Goal: Task Accomplishment & Management: Manage account settings

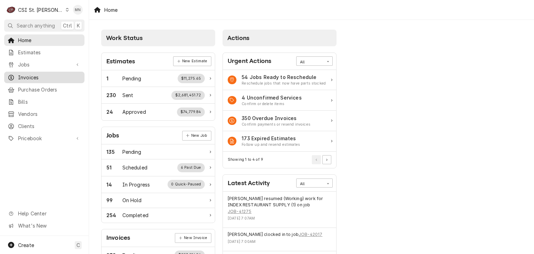
click at [36, 77] on span "Invoices" at bounding box center [49, 77] width 63 height 7
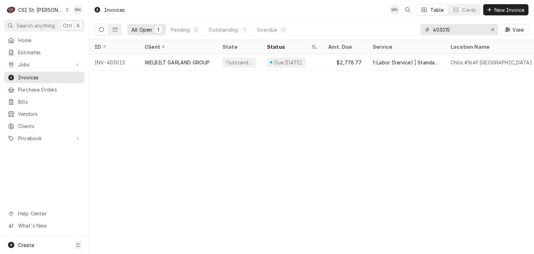
drag, startPoint x: 455, startPoint y: 31, endPoint x: 405, endPoint y: 25, distance: 50.7
click at [405, 25] on div "All Open 1 Pending 0 Outstanding 1 Overdue 0 403015 View" at bounding box center [312, 29] width 434 height 19
type input "403022"
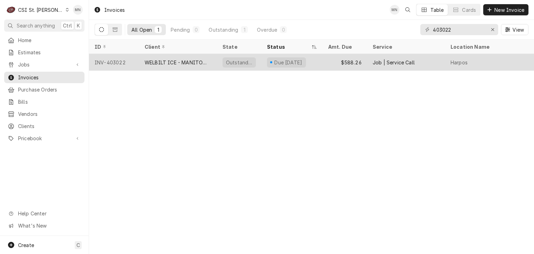
click at [158, 63] on div "WELBILT ICE - MANITOWOC ICE" at bounding box center [178, 62] width 67 height 7
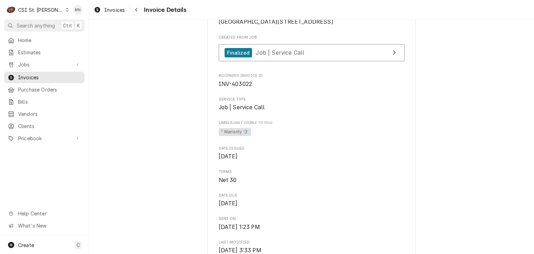
scroll to position [209, 0]
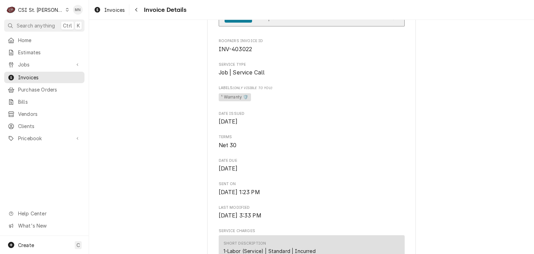
click at [291, 21] on span "Job | Service Call" at bounding box center [279, 17] width 49 height 7
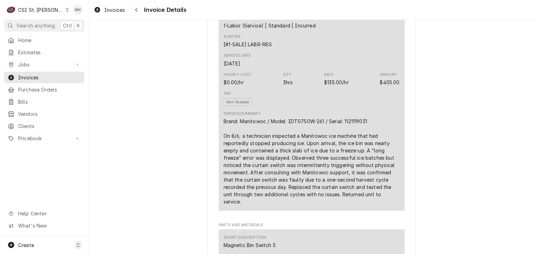
scroll to position [452, 0]
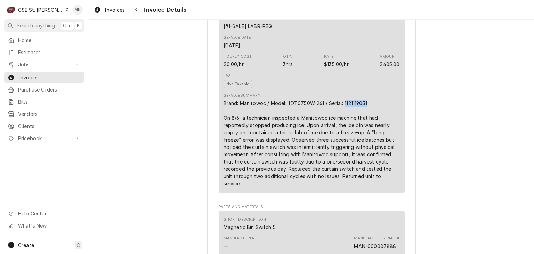
drag, startPoint x: 367, startPoint y: 134, endPoint x: 342, endPoint y: 133, distance: 24.7
click at [342, 133] on div "Brand: Manitowoc / Model: IDT0750W-261 / Serial: 1121119031 On 8/6, a technicia…" at bounding box center [311, 143] width 176 height 88
copy div "1121119031"
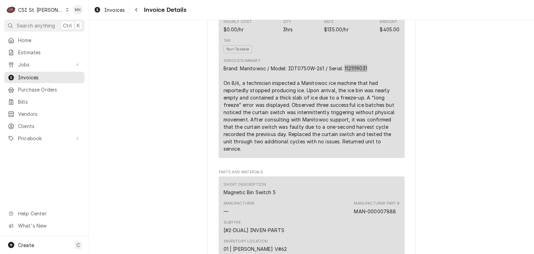
scroll to position [521, 0]
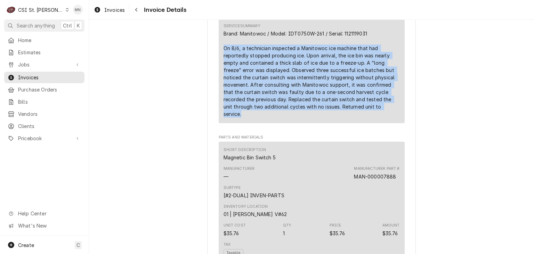
drag, startPoint x: 220, startPoint y: 80, endPoint x: 370, endPoint y: 137, distance: 160.0
click at [370, 123] on div "Short Description 1-Labor (Service) | Standard | Incurred Subtype [#1-SALE] LAB…" at bounding box center [312, 22] width 186 height 201
copy div "On 8/6, a technician inspected a Manitowoc ice machine that had reportedly stop…"
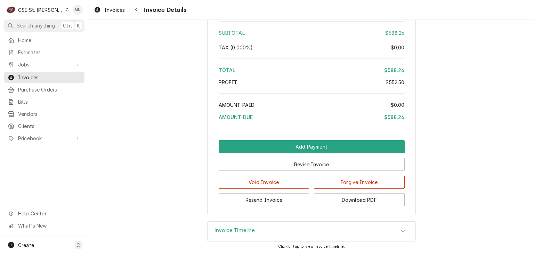
scroll to position [1394, 0]
click at [374, 198] on button "Download PDF" at bounding box center [359, 199] width 91 height 13
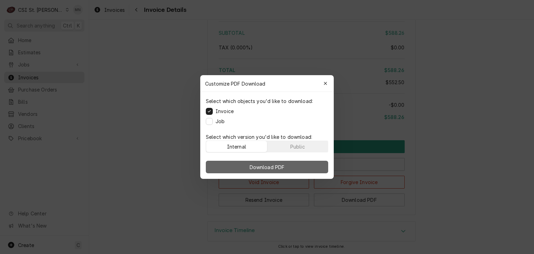
click at [271, 166] on span "Download PDF" at bounding box center [267, 166] width 38 height 7
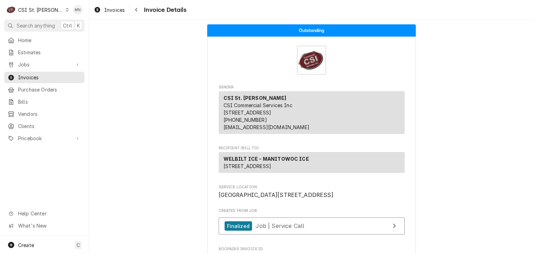
scroll to position [0, 0]
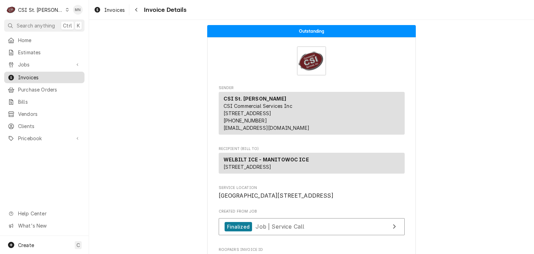
click at [28, 77] on span "Invoices" at bounding box center [49, 77] width 63 height 7
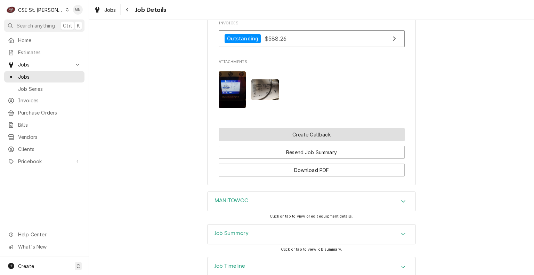
scroll to position [695, 0]
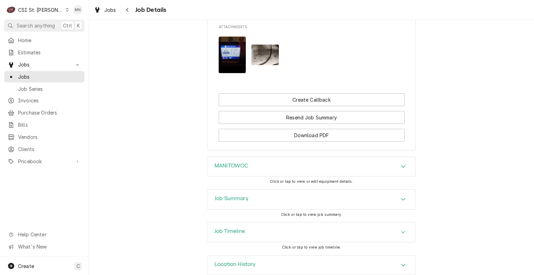
click at [328, 169] on div "MANITOWOC" at bounding box center [312, 166] width 208 height 19
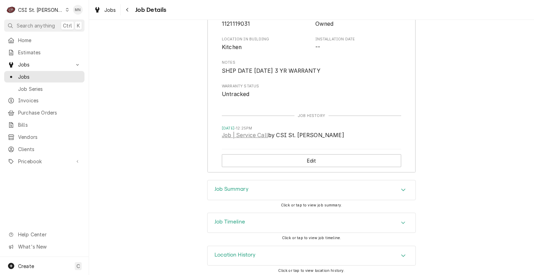
scroll to position [914, 0]
click at [398, 253] on div "Accordion Header" at bounding box center [403, 254] width 10 height 8
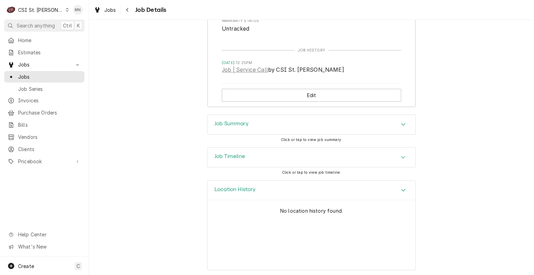
scroll to position [978, 0]
click at [130, 6] on button "Navigate back" at bounding box center [127, 9] width 11 height 11
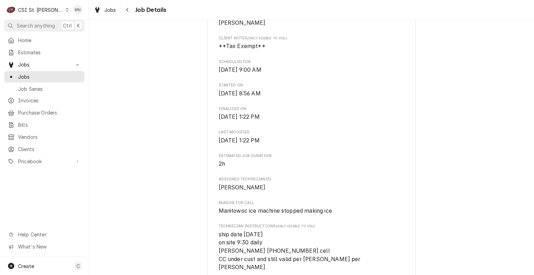
scroll to position [209, 0]
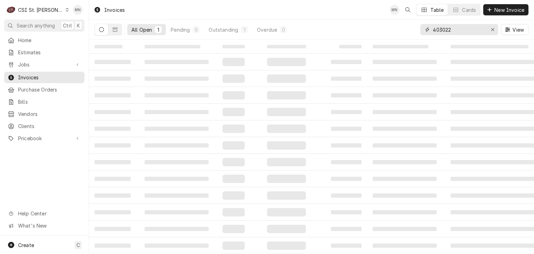
drag, startPoint x: 462, startPoint y: 30, endPoint x: 405, endPoint y: 30, distance: 57.0
click at [405, 30] on div "All Open 1 Pending 0 Outstanding 1 Overdue 0 403022 View" at bounding box center [312, 29] width 434 height 19
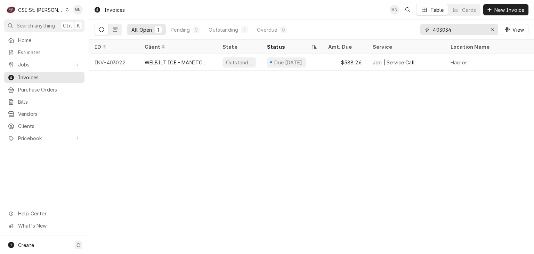
type input "403034"
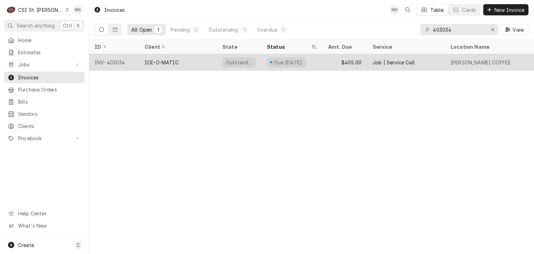
click at [120, 62] on div "INV-403034" at bounding box center [114, 62] width 50 height 17
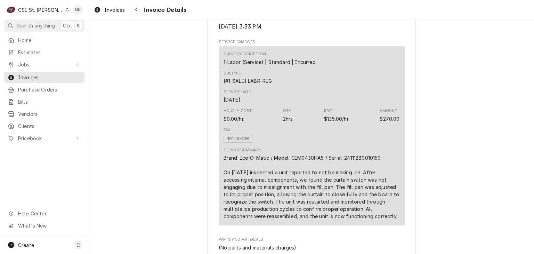
scroll to position [417, 0]
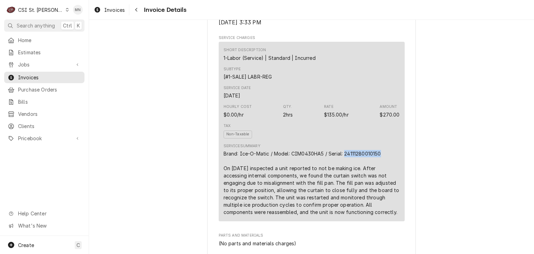
drag, startPoint x: 380, startPoint y: 175, endPoint x: 343, endPoint y: 176, distance: 36.5
click at [343, 176] on div "Brand: Ice-O-Matic / Model: CIM0430HA5 / Serial: 24111280010150 On 8/6 we inspe…" at bounding box center [311, 183] width 176 height 66
copy div "24111280010150"
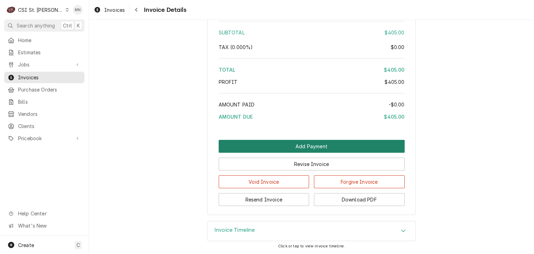
scroll to position [1185, 0]
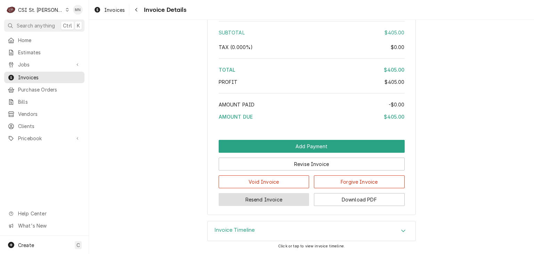
click at [270, 199] on button "Resend Invoice" at bounding box center [264, 199] width 91 height 13
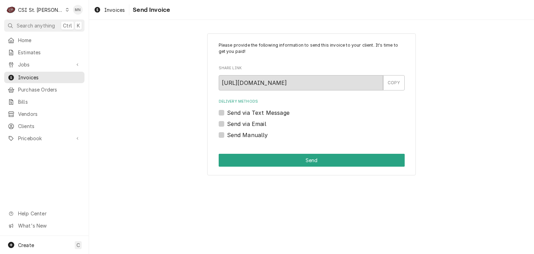
click at [227, 124] on label "Send via Email" at bounding box center [246, 124] width 39 height 8
click at [227, 124] on input "Send via Email" at bounding box center [320, 127] width 186 height 15
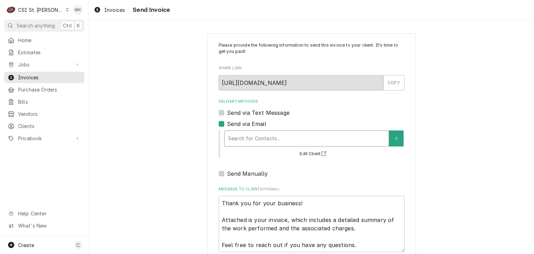
click at [244, 134] on div "Delivery Methods" at bounding box center [306, 138] width 157 height 13
click at [227, 124] on label "Send via Email" at bounding box center [246, 124] width 39 height 8
click at [227, 124] on input "Send via Email" at bounding box center [320, 127] width 186 height 15
checkbox input "false"
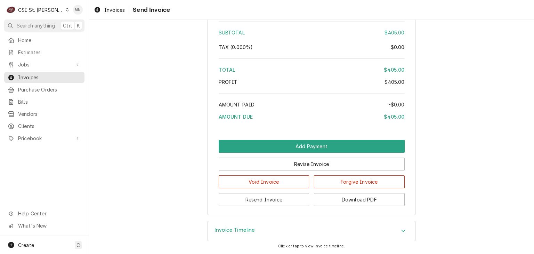
scroll to position [1185, 0]
click at [363, 198] on button "Download PDF" at bounding box center [359, 199] width 91 height 13
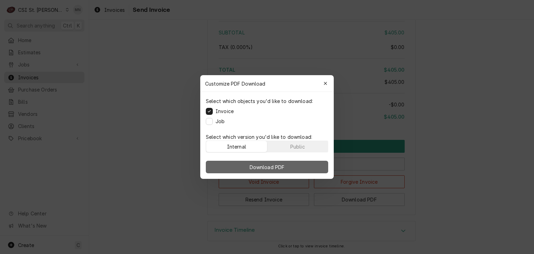
click at [283, 168] on span "Download PDF" at bounding box center [267, 166] width 38 height 7
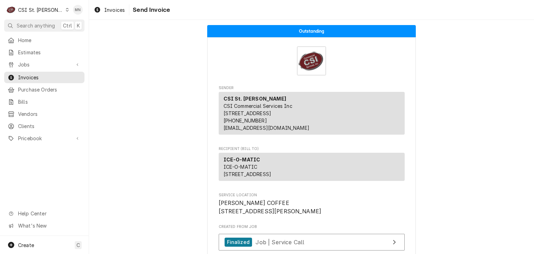
scroll to position [139, 0]
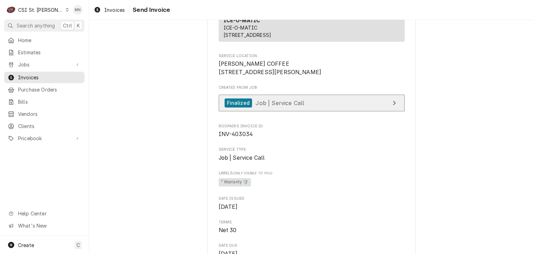
click at [355, 112] on link "Finalized Job | Service Call" at bounding box center [312, 103] width 186 height 17
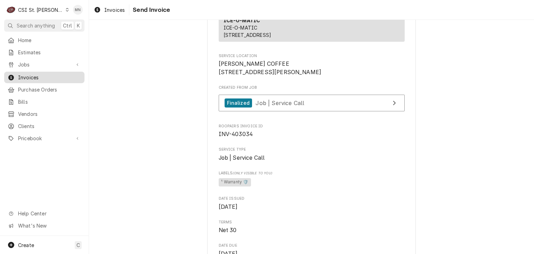
click at [33, 74] on span "Invoices" at bounding box center [49, 77] width 63 height 7
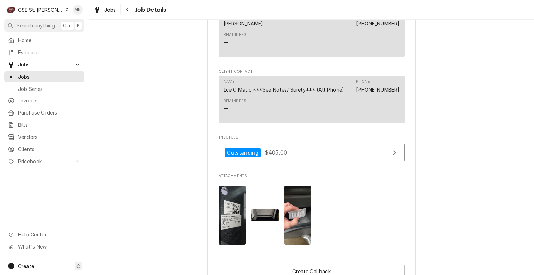
scroll to position [626, 0]
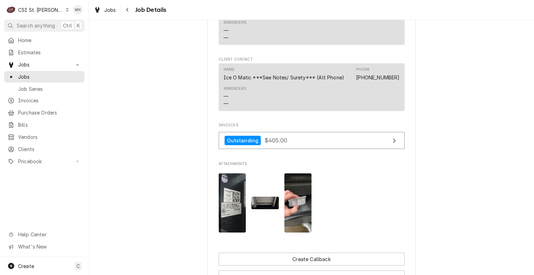
click at [295, 83] on div "Name Ice O Matic ***See Notes/ Surety*** (Alt Phone) Phone (303) 371-3737" at bounding box center [311, 73] width 176 height 19
click at [299, 81] on div "Ice O Matic ***See Notes/ Surety*** (Alt Phone)" at bounding box center [283, 77] width 121 height 7
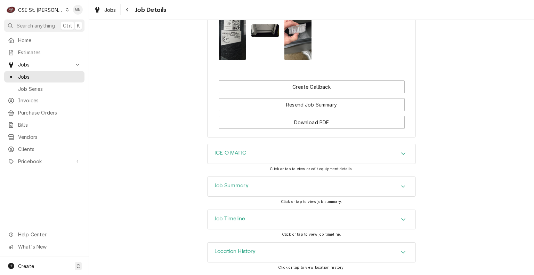
scroll to position [804, 0]
click at [363, 156] on div "ICE O MATIC" at bounding box center [312, 153] width 208 height 19
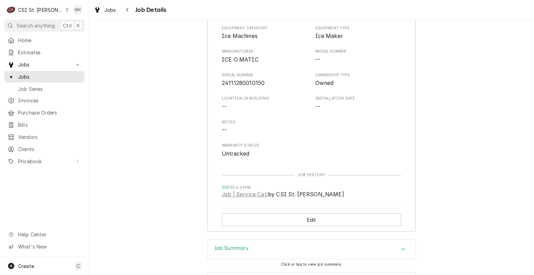
scroll to position [1012, 0]
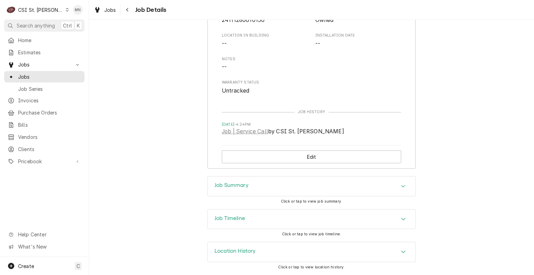
click at [304, 188] on div "Job Summary" at bounding box center [312, 185] width 208 height 19
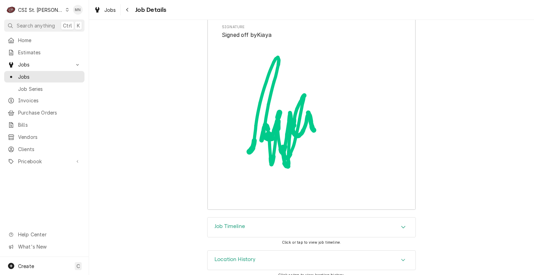
scroll to position [2287, 0]
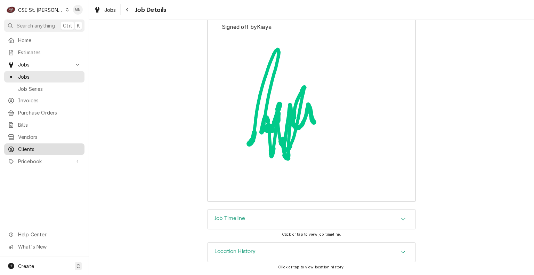
click at [27, 147] on span "Clients" at bounding box center [49, 148] width 63 height 7
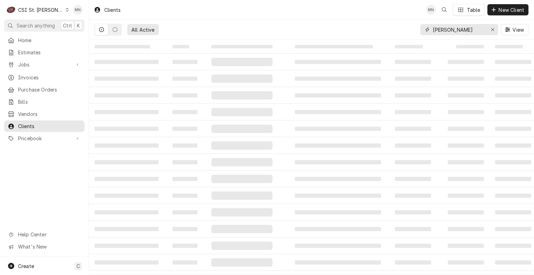
drag, startPoint x: 450, startPoint y: 31, endPoint x: 388, endPoint y: 26, distance: 62.7
click at [388, 26] on div "All Active barnes View" at bounding box center [312, 29] width 434 height 19
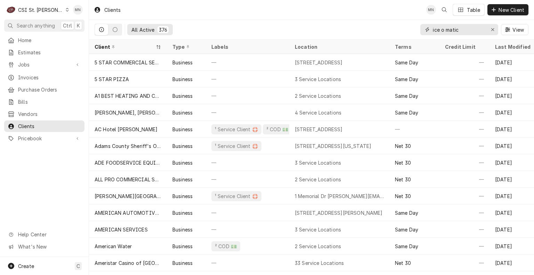
type input "ice o matic"
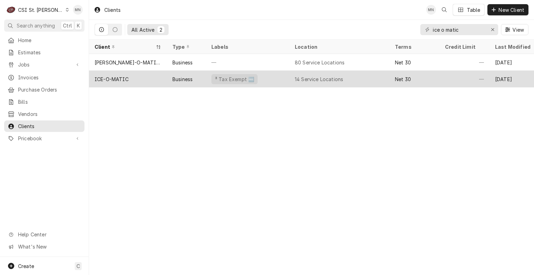
click at [121, 83] on div "ICE-O-MATIC" at bounding box center [128, 79] width 78 height 17
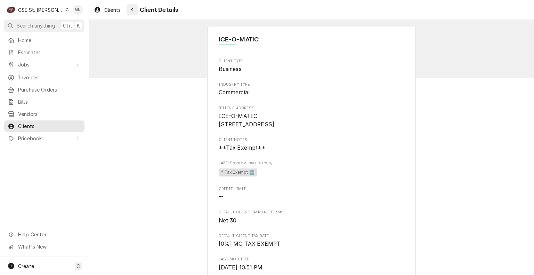
click at [133, 9] on icon "Navigate back" at bounding box center [132, 9] width 3 height 5
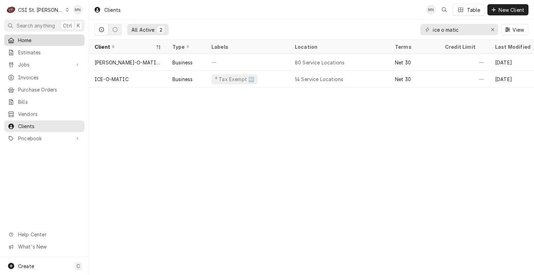
click at [15, 39] on div "Home" at bounding box center [44, 39] width 73 height 7
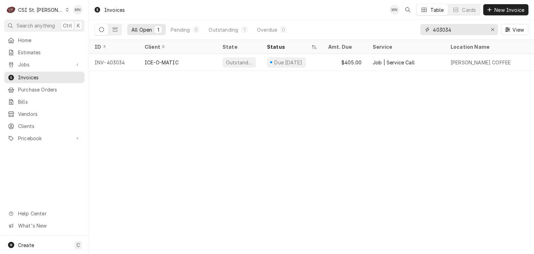
drag, startPoint x: 466, startPoint y: 30, endPoint x: 362, endPoint y: 29, distance: 103.6
click at [362, 29] on div "All Open 1 Pending 0 Outstanding 1 Overdue 0 403034 View" at bounding box center [312, 29] width 434 height 19
type input "403023"
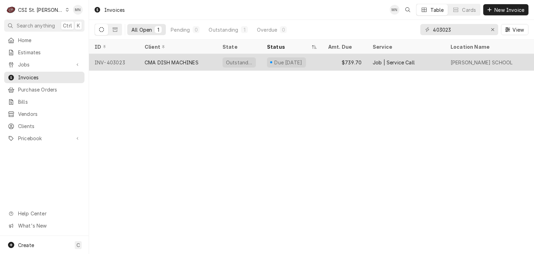
click at [194, 62] on div "CMA DISH MACHINES" at bounding box center [172, 62] width 54 height 7
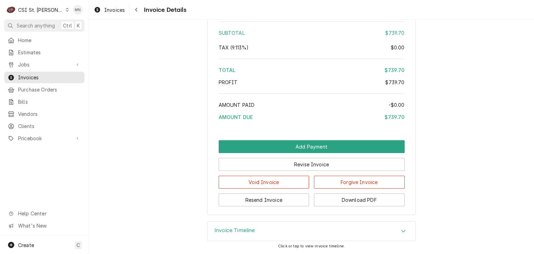
scroll to position [1289, 0]
click at [278, 201] on button "Resend Invoice" at bounding box center [264, 199] width 91 height 13
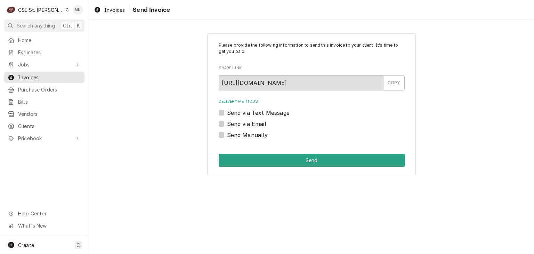
click at [227, 122] on label "Send via Email" at bounding box center [246, 124] width 39 height 8
click at [227, 122] on input "Send via Email" at bounding box center [320, 127] width 186 height 15
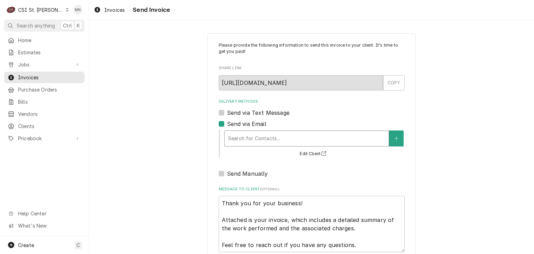
click at [242, 132] on div "Delivery Methods" at bounding box center [306, 138] width 157 height 13
click at [243, 135] on div "Delivery Methods" at bounding box center [306, 138] width 157 height 13
click at [227, 121] on label "Send via Email" at bounding box center [246, 124] width 39 height 8
click at [227, 121] on input "Send via Email" at bounding box center [320, 127] width 186 height 15
checkbox input "false"
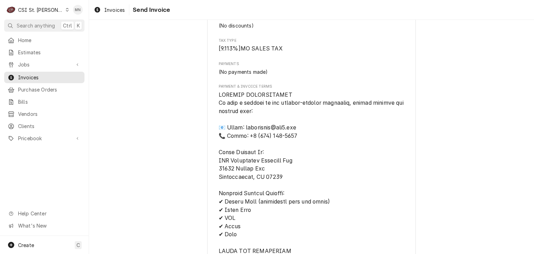
scroll to position [799, 0]
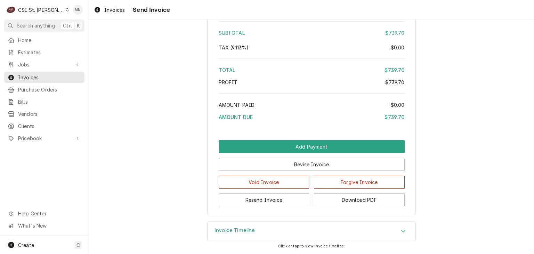
scroll to position [1289, 0]
click at [363, 198] on button "Download PDF" at bounding box center [359, 199] width 91 height 13
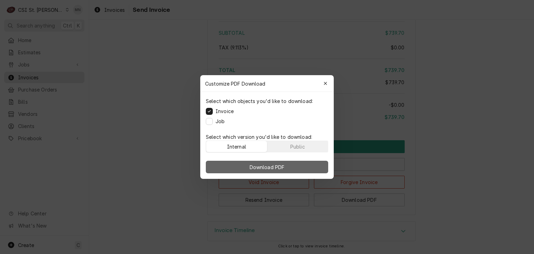
click at [292, 168] on button "Download PDF" at bounding box center [267, 167] width 122 height 13
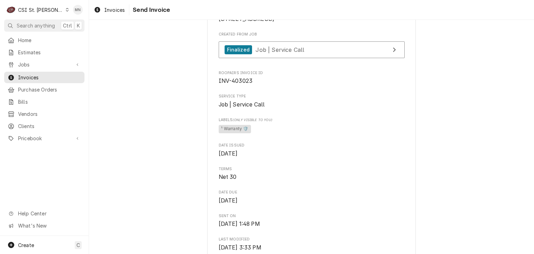
scroll to position [142, 0]
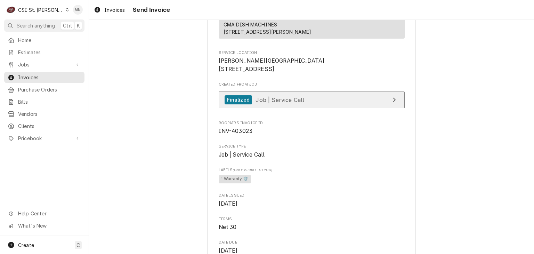
click at [345, 108] on link "Finalized Job | Service Call" at bounding box center [312, 99] width 186 height 17
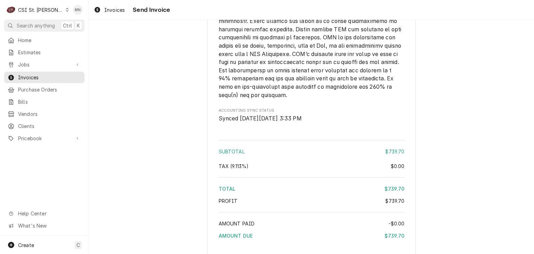
scroll to position [1289, 0]
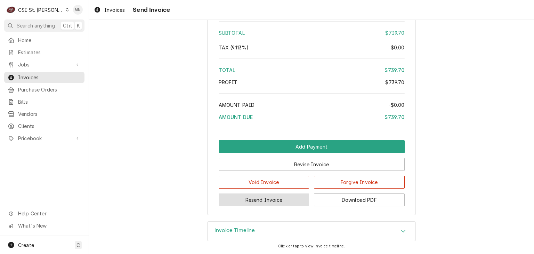
click at [251, 203] on button "Resend Invoice" at bounding box center [264, 199] width 91 height 13
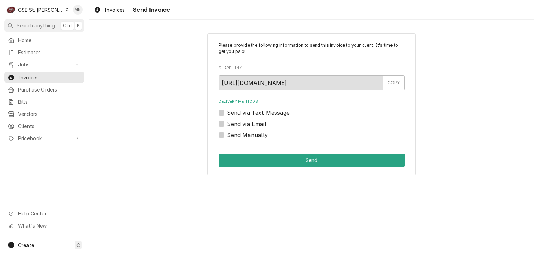
click at [227, 135] on label "Send Manually" at bounding box center [247, 135] width 41 height 8
click at [227, 135] on input "Send Manually" at bounding box center [320, 138] width 186 height 15
checkbox input "true"
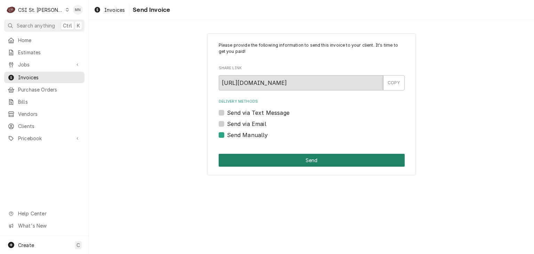
click at [323, 161] on button "Send" at bounding box center [312, 160] width 186 height 13
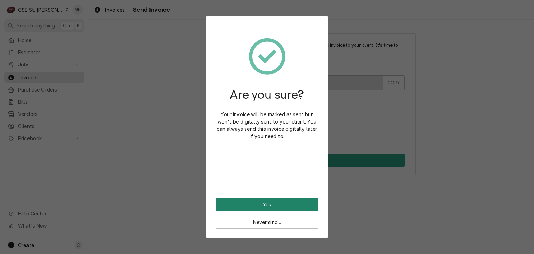
click at [266, 204] on button "Yes" at bounding box center [267, 204] width 102 height 13
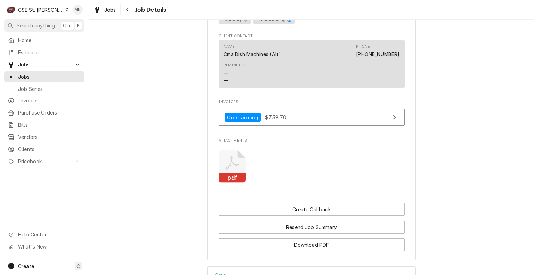
scroll to position [755, 0]
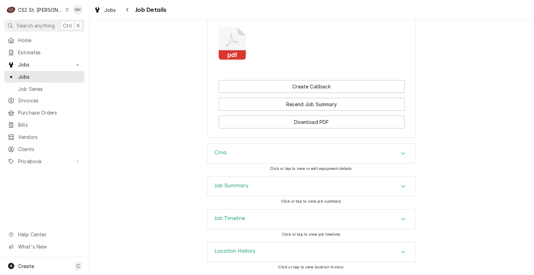
click at [291, 184] on div "Job Summary" at bounding box center [312, 186] width 208 height 19
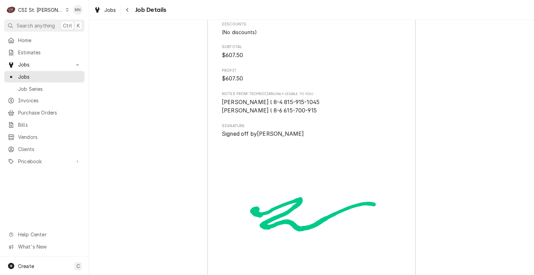
scroll to position [1832, 0]
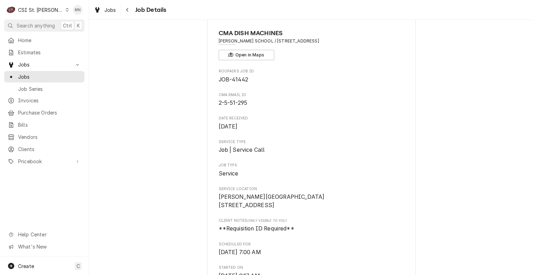
scroll to position [60, 0]
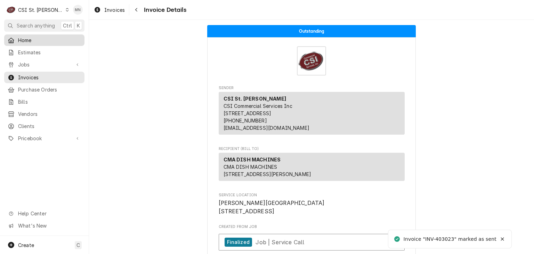
click at [25, 42] on span "Home" at bounding box center [49, 39] width 63 height 7
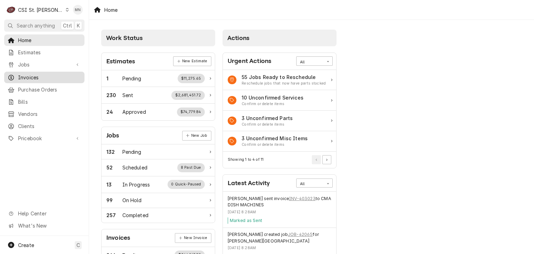
click at [31, 74] on span "Invoices" at bounding box center [49, 77] width 63 height 7
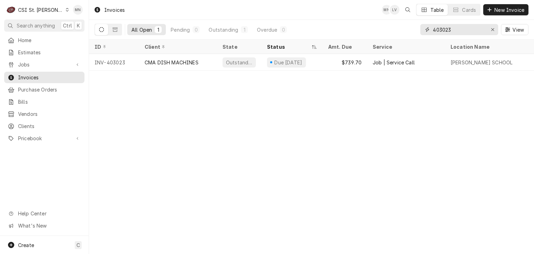
drag, startPoint x: 468, startPoint y: 26, endPoint x: 405, endPoint y: 22, distance: 62.7
click at [405, 22] on div "All Open 1 Pending 0 Outstanding 1 Overdue 0 403023 View" at bounding box center [312, 29] width 434 height 19
type input "403056"
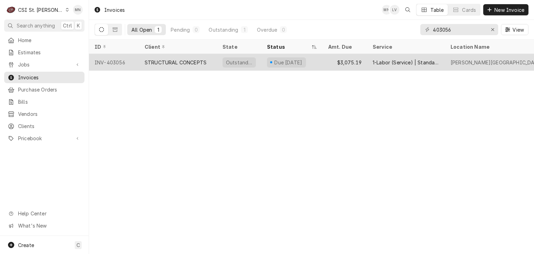
click at [189, 63] on div "STRUCTURAL CONCEPTS" at bounding box center [176, 62] width 62 height 7
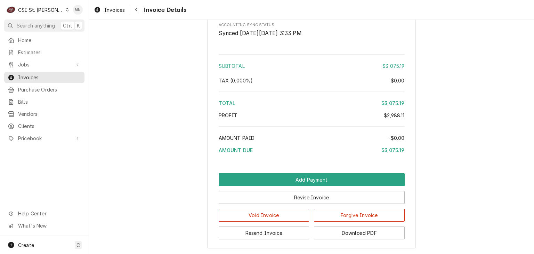
scroll to position [1783, 0]
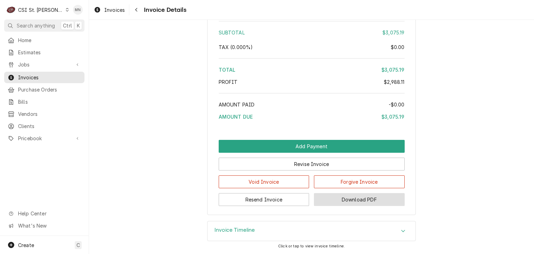
click at [341, 201] on button "Download PDF" at bounding box center [359, 199] width 91 height 13
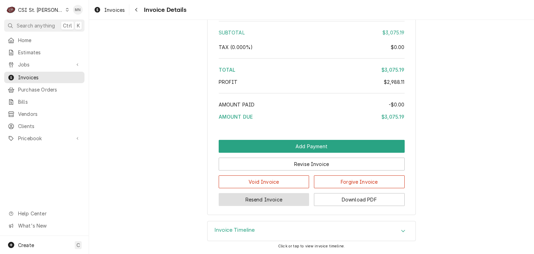
click at [272, 199] on button "Resend Invoice" at bounding box center [264, 199] width 91 height 13
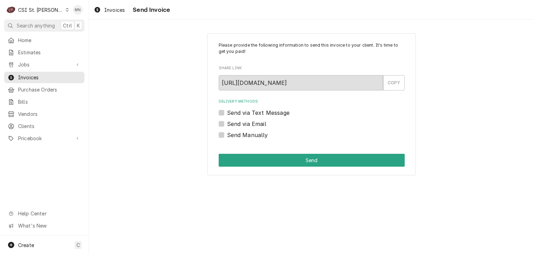
click at [227, 124] on label "Send via Email" at bounding box center [246, 124] width 39 height 8
click at [227, 124] on input "Send via Email" at bounding box center [320, 127] width 186 height 15
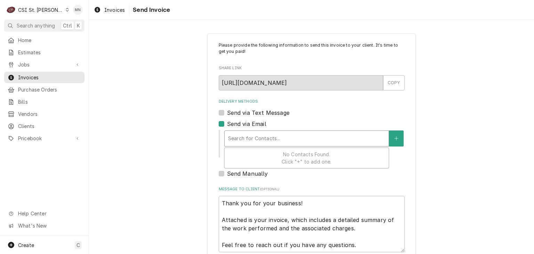
click at [237, 137] on div "Delivery Methods" at bounding box center [306, 138] width 157 height 13
click at [227, 121] on label "Send via Email" at bounding box center [246, 124] width 39 height 8
click at [227, 121] on input "Send via Email" at bounding box center [320, 127] width 186 height 15
checkbox input "false"
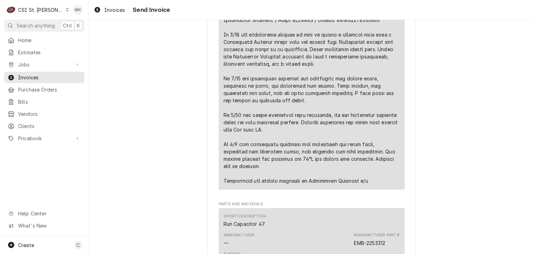
scroll to position [556, 0]
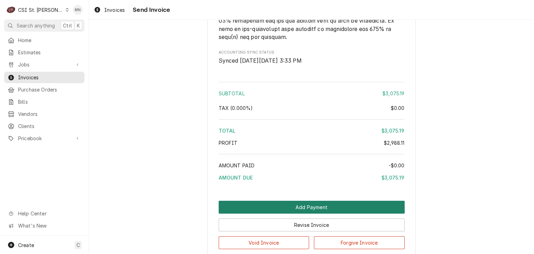
scroll to position [1783, 0]
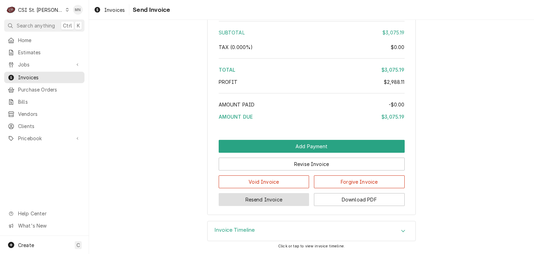
click at [267, 199] on button "Resend Invoice" at bounding box center [264, 199] width 91 height 13
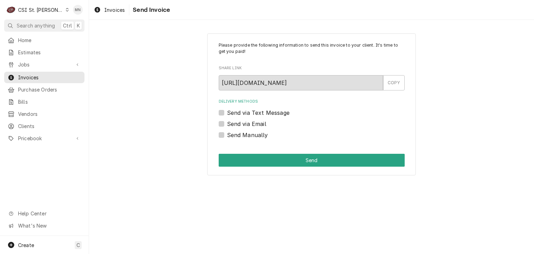
click at [227, 134] on label "Send Manually" at bounding box center [247, 135] width 41 height 8
click at [227, 134] on input "Send Manually" at bounding box center [320, 138] width 186 height 15
checkbox input "true"
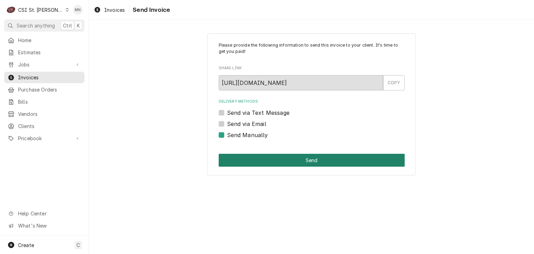
click at [275, 157] on button "Send" at bounding box center [312, 160] width 186 height 13
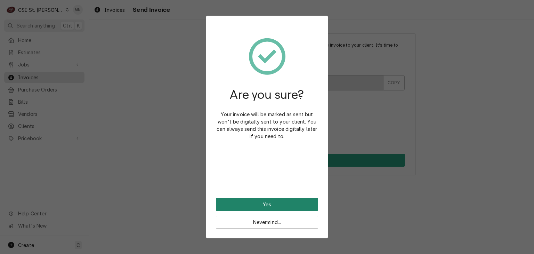
click at [267, 203] on button "Yes" at bounding box center [267, 204] width 102 height 13
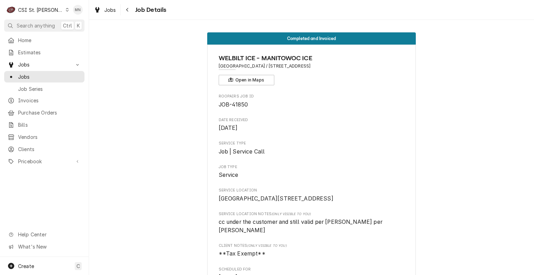
scroll to position [209, 0]
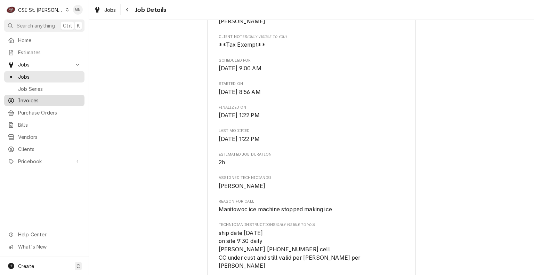
click at [30, 97] on span "Invoices" at bounding box center [49, 100] width 63 height 7
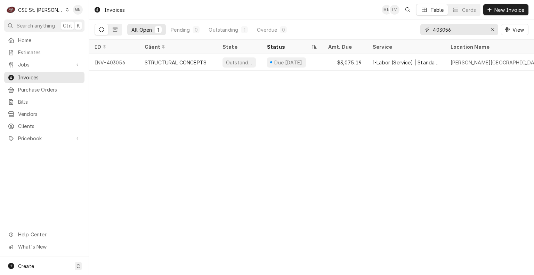
drag, startPoint x: 455, startPoint y: 31, endPoint x: 416, endPoint y: 30, distance: 38.9
click at [416, 30] on div "All Open 1 Pending 0 Outstanding 1 Overdue 0 403056 View" at bounding box center [312, 29] width 434 height 19
type input "402966"
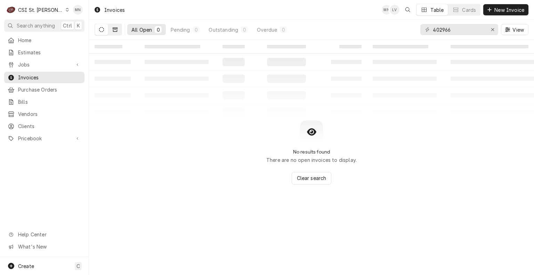
click at [113, 31] on icon "Dynamic Content Wrapper" at bounding box center [115, 29] width 5 height 5
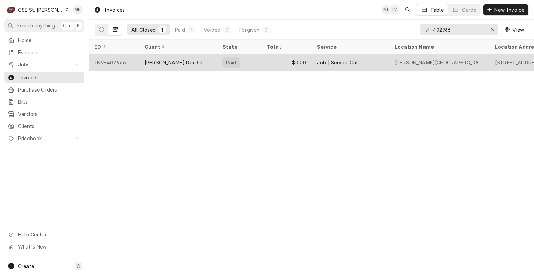
click at [129, 59] on div "INV-402966" at bounding box center [114, 62] width 50 height 17
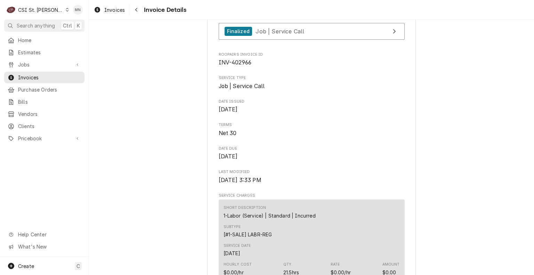
scroll to position [174, 0]
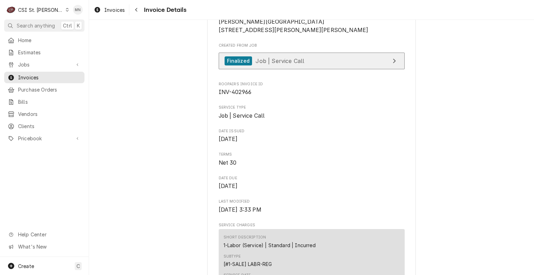
click at [303, 70] on link "Finalized Job | Service Call" at bounding box center [312, 60] width 186 height 17
click at [333, 70] on link "Finalized Job | Service Call" at bounding box center [312, 60] width 186 height 17
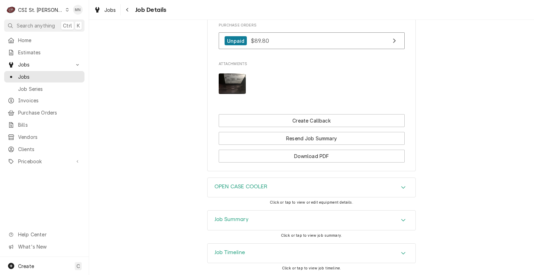
scroll to position [807, 0]
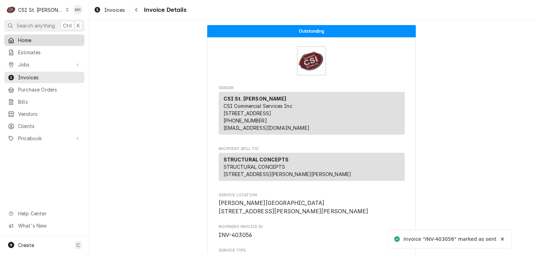
click at [29, 38] on span "Home" at bounding box center [49, 39] width 63 height 7
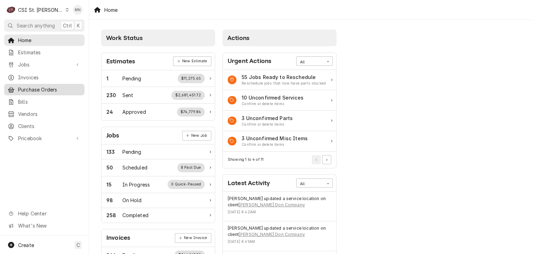
click at [44, 86] on span "Purchase Orders" at bounding box center [49, 89] width 63 height 7
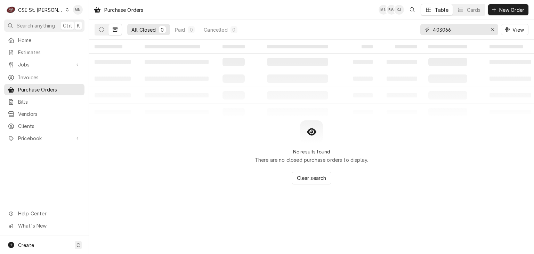
drag, startPoint x: 457, startPoint y: 32, endPoint x: 337, endPoint y: 35, distance: 119.3
click at [349, 35] on div "All Closed 0 Paid 0 Cancelled 0 403066 View" at bounding box center [312, 29] width 434 height 19
type input "400882"
click at [99, 28] on icon "Dynamic Content Wrapper" at bounding box center [101, 29] width 5 height 5
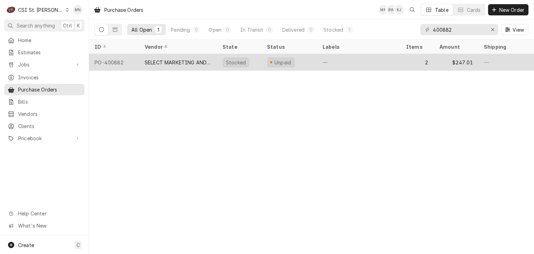
click at [153, 63] on div "SELECT MARKETING AND DISTRIBUTING" at bounding box center [178, 62] width 67 height 7
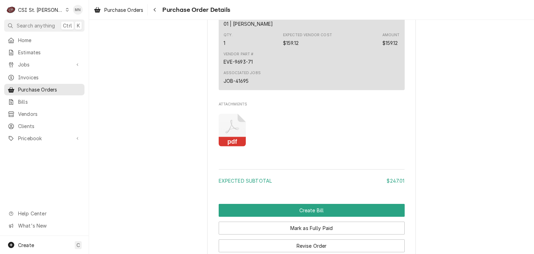
scroll to position [780, 0]
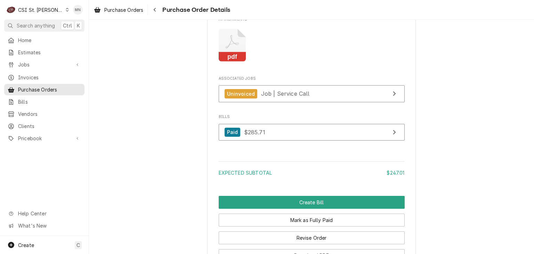
click at [232, 62] on icon "Attachments" at bounding box center [232, 45] width 27 height 33
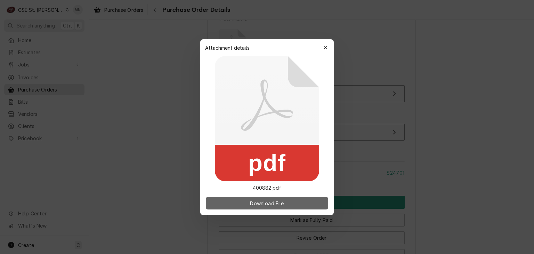
click at [255, 202] on span "Download File" at bounding box center [267, 202] width 36 height 7
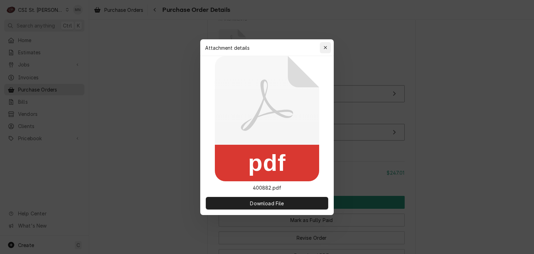
click at [327, 48] on div "button" at bounding box center [325, 47] width 7 height 7
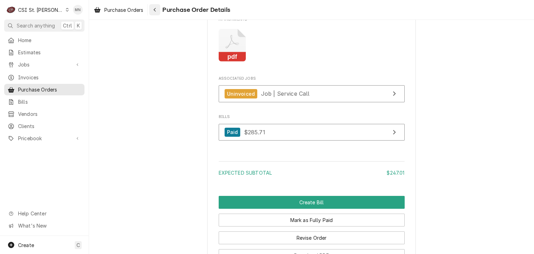
click at [154, 10] on icon "Navigate back" at bounding box center [154, 9] width 3 height 5
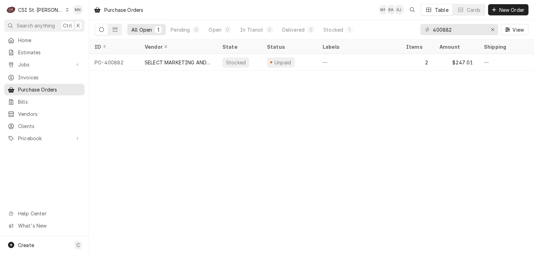
click at [30, 7] on div "CSI St. [PERSON_NAME]" at bounding box center [40, 9] width 45 height 7
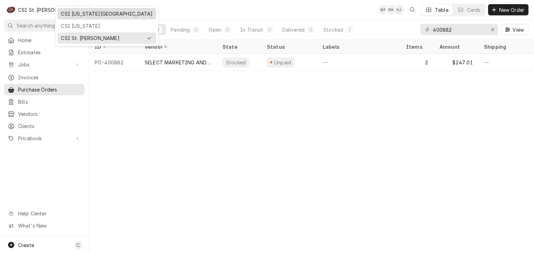
click at [76, 13] on div "CSI [US_STATE][GEOGRAPHIC_DATA]" at bounding box center [107, 13] width 92 height 7
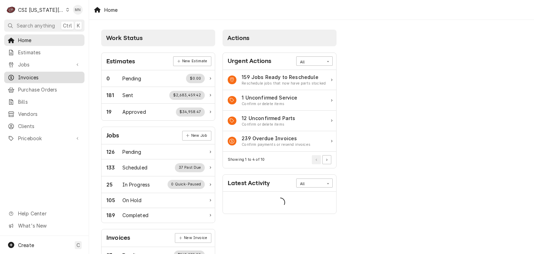
click at [35, 78] on span "Invoices" at bounding box center [49, 77] width 63 height 7
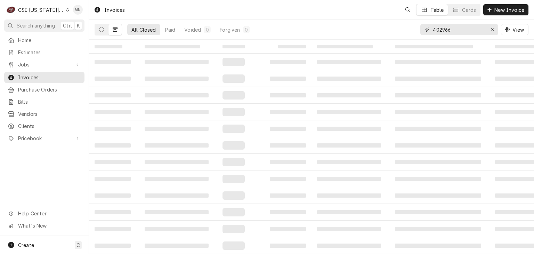
drag, startPoint x: 448, startPoint y: 28, endPoint x: 378, endPoint y: 21, distance: 69.8
click at [382, 22] on div "All Closed Paid Voided 0 Forgiven 0 402966 View" at bounding box center [312, 29] width 434 height 19
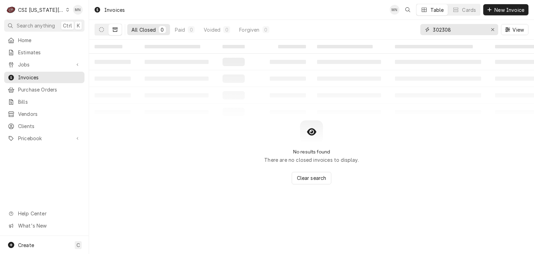
type input "302308"
click at [97, 32] on button "Dynamic Content Wrapper" at bounding box center [101, 29] width 13 height 11
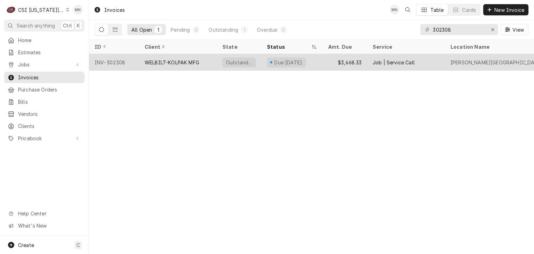
click at [158, 63] on div "WELBILT-KOLPAK MFG" at bounding box center [172, 62] width 55 height 7
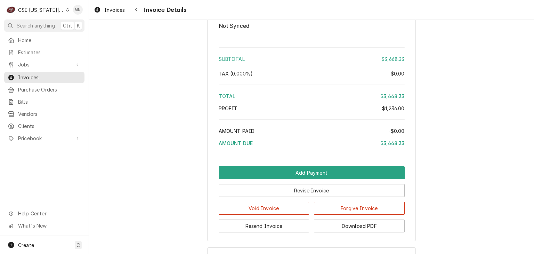
scroll to position [1973, 0]
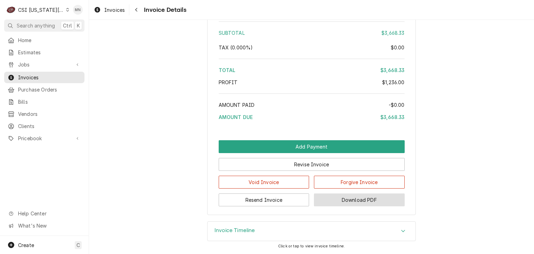
click at [367, 199] on button "Download PDF" at bounding box center [359, 199] width 91 height 13
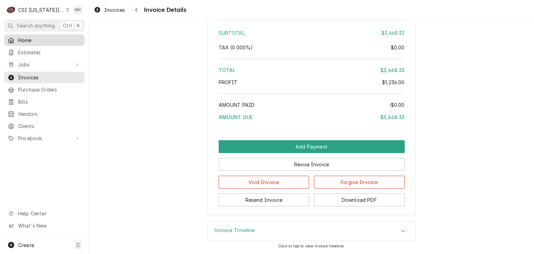
click at [31, 42] on span "Home" at bounding box center [49, 39] width 63 height 7
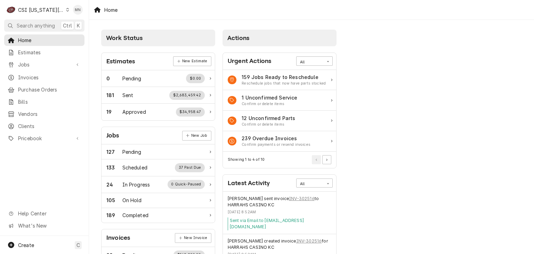
click at [46, 9] on div "CSI [US_STATE][GEOGRAPHIC_DATA]" at bounding box center [41, 9] width 46 height 7
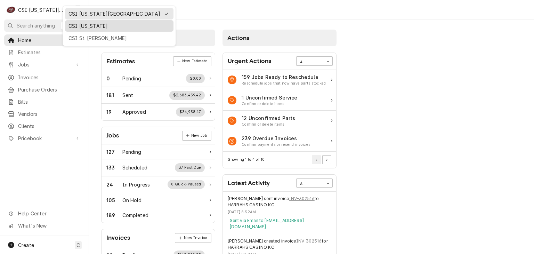
click at [79, 26] on div "CSI Kentucky" at bounding box center [118, 25] width 101 height 7
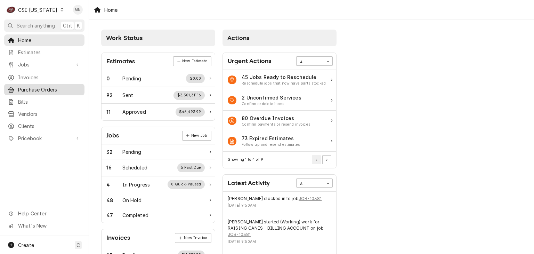
click at [40, 88] on span "Purchase Orders" at bounding box center [49, 89] width 63 height 7
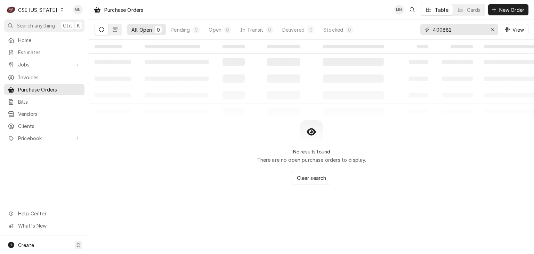
drag, startPoint x: 453, startPoint y: 30, endPoint x: 380, endPoint y: 30, distance: 73.0
click at [380, 30] on div "All Open 0 Pending 0 Open 0 In Transit 0 Delivered 0 Stocked 0 400882 View" at bounding box center [312, 29] width 434 height 19
type input "100287"
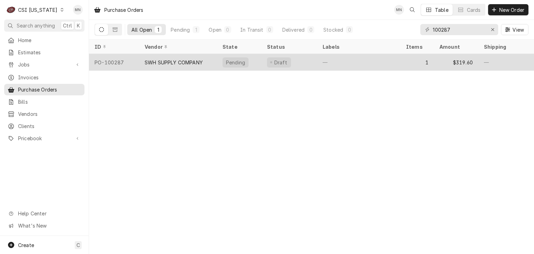
click at [159, 61] on div "SWH SUPPLY COMPANY" at bounding box center [174, 62] width 58 height 7
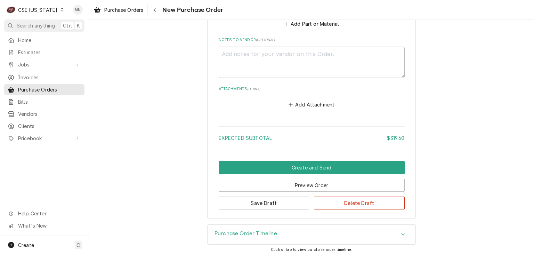
scroll to position [456, 0]
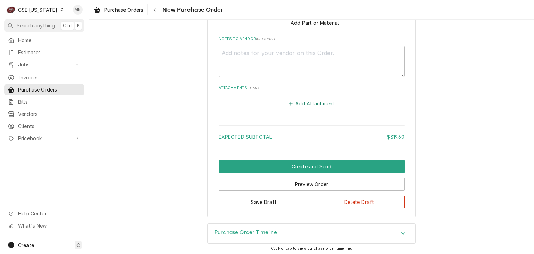
click at [311, 102] on button "Add Attachment" at bounding box center [311, 103] width 49 height 10
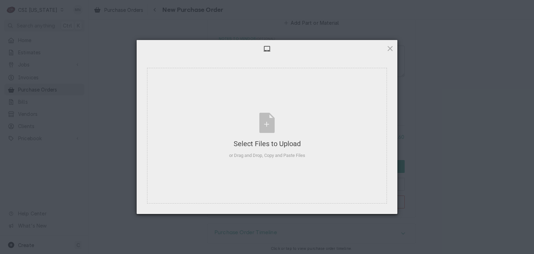
type textarea "x"
click at [260, 129] on div "Select Files to Upload or Drag and Drop, Copy and Paste Files" at bounding box center [267, 136] width 76 height 46
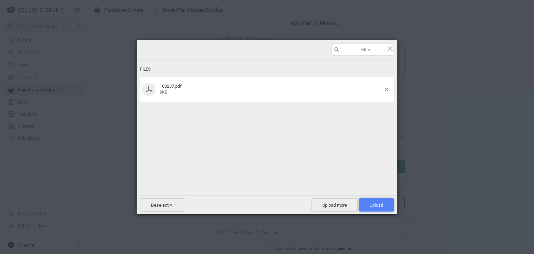
click at [386, 203] on span "Upload 1" at bounding box center [376, 204] width 35 height 13
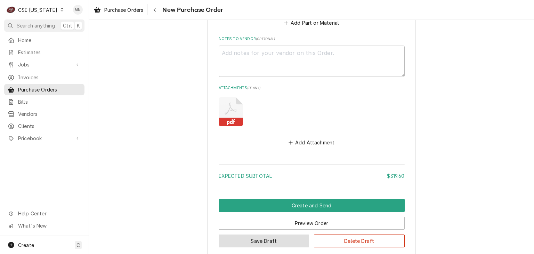
click at [263, 237] on button "Save Draft" at bounding box center [264, 240] width 91 height 13
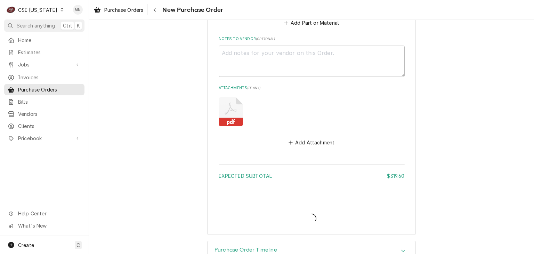
type textarea "x"
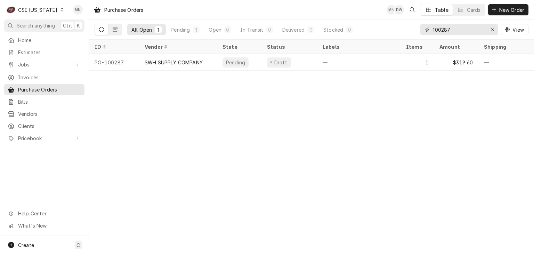
click at [452, 31] on input "100287" at bounding box center [459, 29] width 52 height 11
type input "100285"
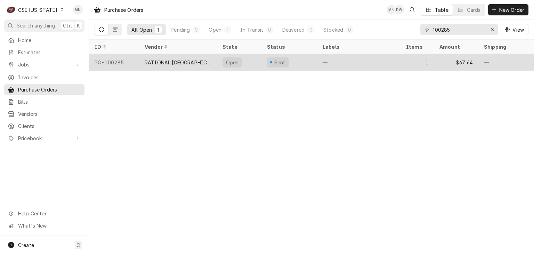
click at [150, 64] on div "RATIONAL [GEOGRAPHIC_DATA]" at bounding box center [178, 62] width 78 height 17
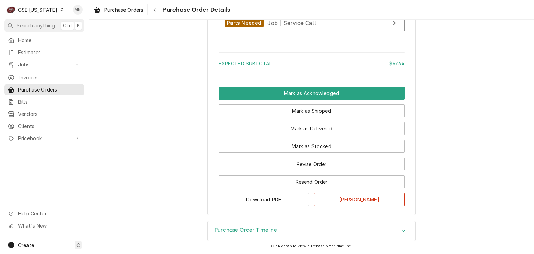
scroll to position [575, 0]
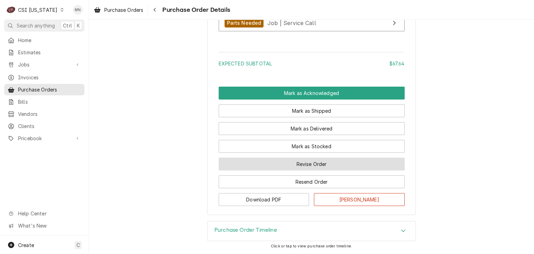
click at [318, 165] on button "Revise Order" at bounding box center [312, 163] width 186 height 13
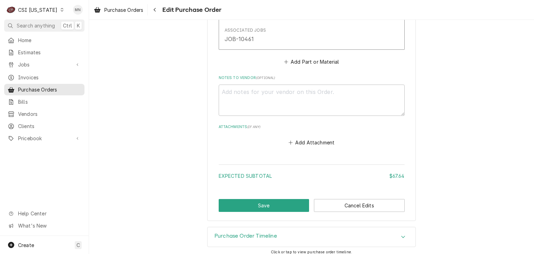
scroll to position [421, 0]
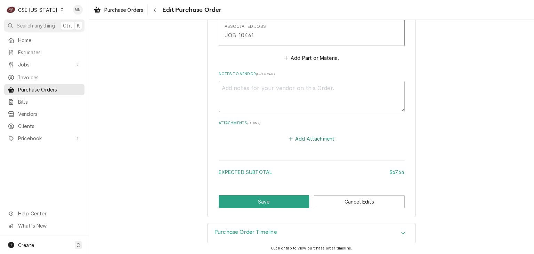
click at [305, 136] on button "Add Attachment" at bounding box center [311, 138] width 49 height 10
type textarea "x"
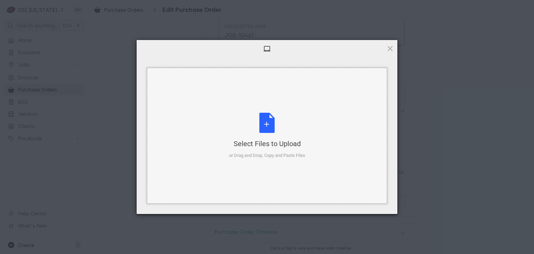
click at [270, 129] on div "Select Files to Upload or Drag and Drop, Copy and Paste Files" at bounding box center [267, 136] width 76 height 46
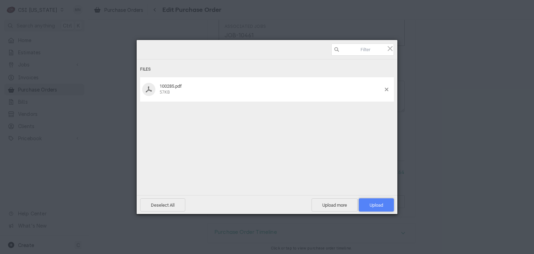
click at [378, 207] on span "Upload 1" at bounding box center [376, 204] width 14 height 5
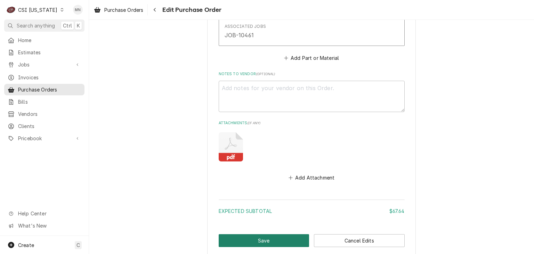
click at [268, 239] on button "Save" at bounding box center [264, 240] width 91 height 13
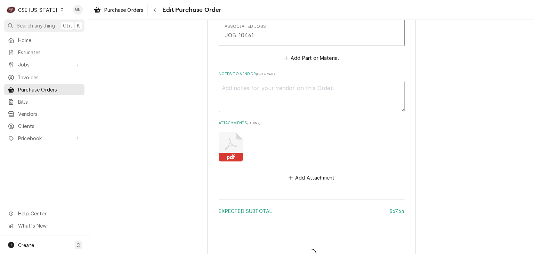
type textarea "x"
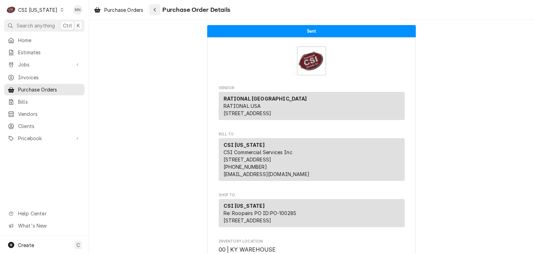
click at [156, 9] on icon "Navigate back" at bounding box center [154, 9] width 3 height 5
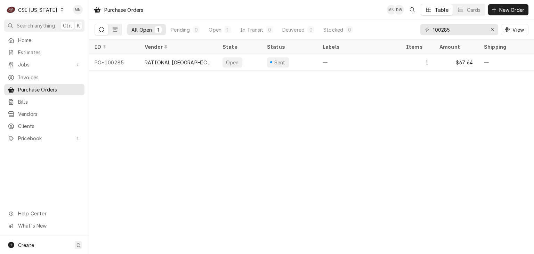
click at [48, 10] on div "CSI [US_STATE]" at bounding box center [37, 9] width 39 height 7
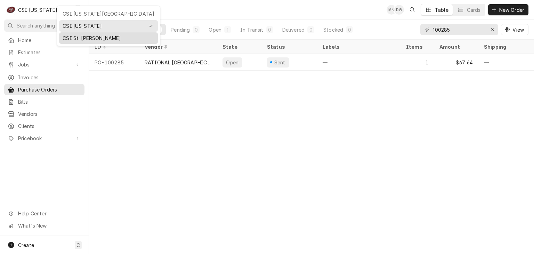
click at [71, 34] on div "CSI St. [PERSON_NAME]" at bounding box center [108, 38] width 96 height 9
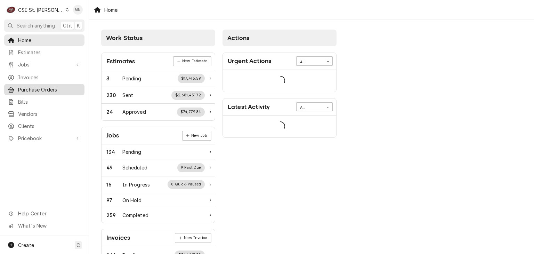
click at [39, 88] on span "Purchase Orders" at bounding box center [49, 89] width 63 height 7
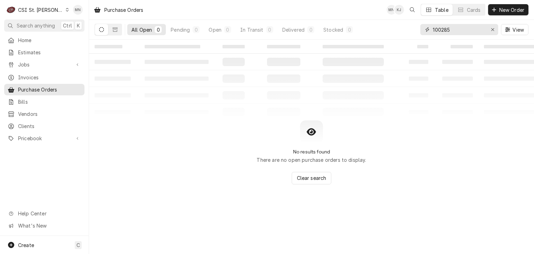
drag, startPoint x: 455, startPoint y: 26, endPoint x: 382, endPoint y: 35, distance: 73.5
click at [382, 35] on div "All Open 0 Pending 0 Open 0 In Transit 0 Delivered 0 Stocked 0 100285 View" at bounding box center [312, 29] width 434 height 19
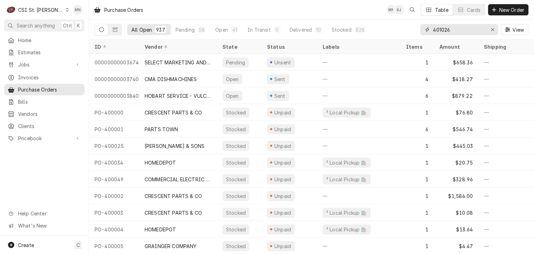
type input "401026"
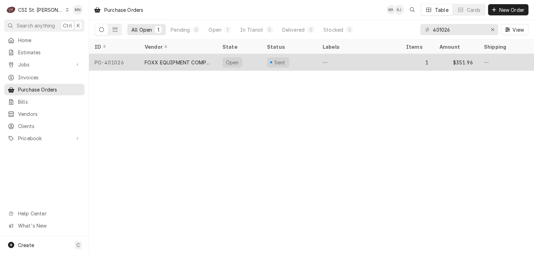
click at [173, 64] on div "FOXX EQUIPMENT COMPANY" at bounding box center [178, 62] width 78 height 17
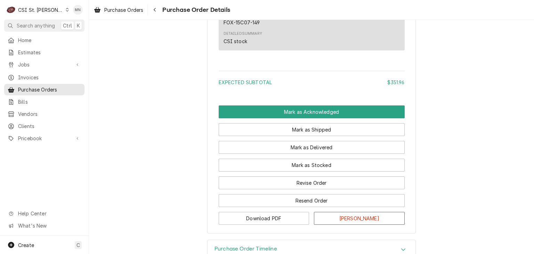
scroll to position [544, 0]
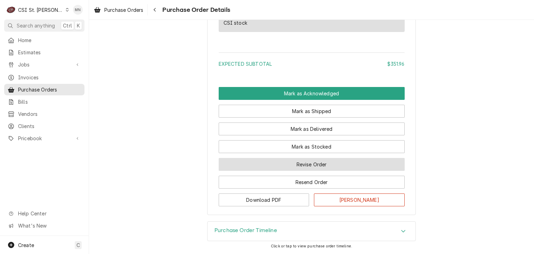
click at [317, 167] on button "Revise Order" at bounding box center [312, 164] width 186 height 13
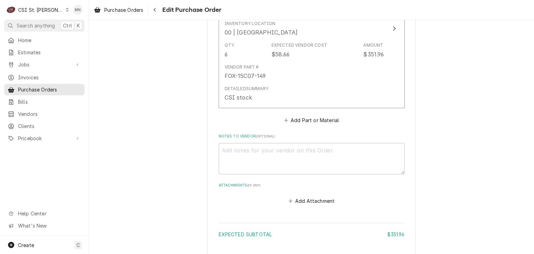
scroll to position [445, 0]
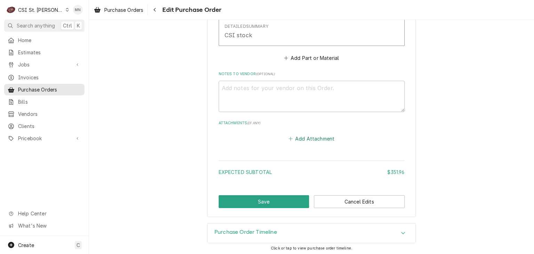
click at [292, 139] on button "Add Attachment" at bounding box center [311, 138] width 49 height 10
type textarea "x"
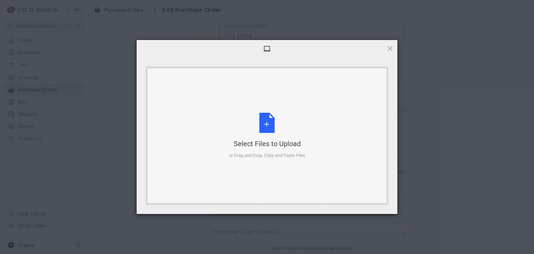
click at [267, 127] on div "Select Files to Upload or Drag and Drop, Copy and Paste Files" at bounding box center [267, 136] width 76 height 46
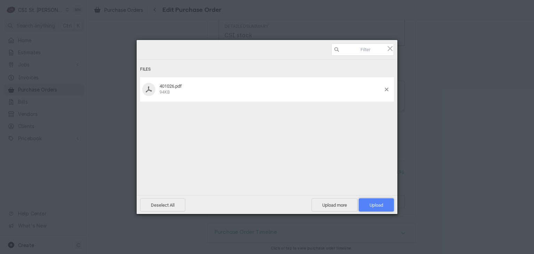
click at [377, 205] on span "Upload 1" at bounding box center [376, 204] width 14 height 5
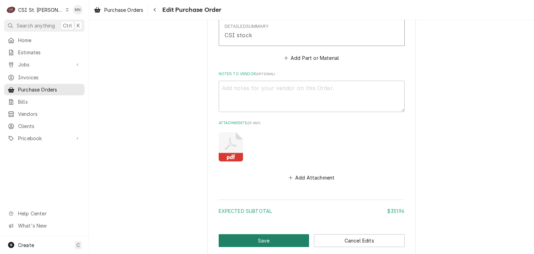
click at [267, 237] on button "Save" at bounding box center [264, 240] width 91 height 13
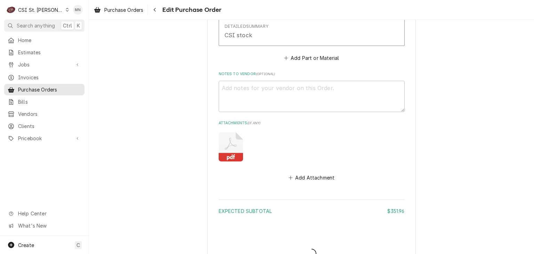
type textarea "x"
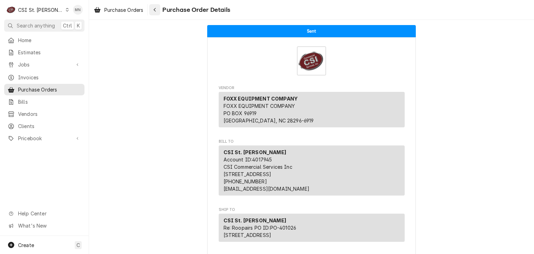
click at [156, 12] on div "Navigate back" at bounding box center [154, 9] width 7 height 7
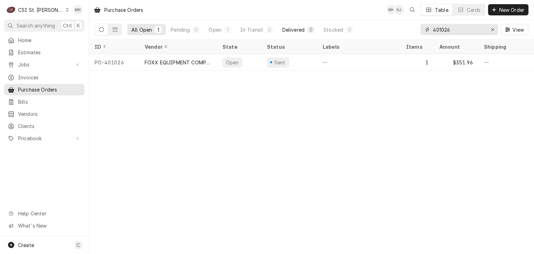
click at [309, 24] on div "All Open 1 Pending 0 Open 1 In Transit 0 Delivered 0 Stocked 0 401026 View" at bounding box center [312, 29] width 434 height 19
type input "401018"
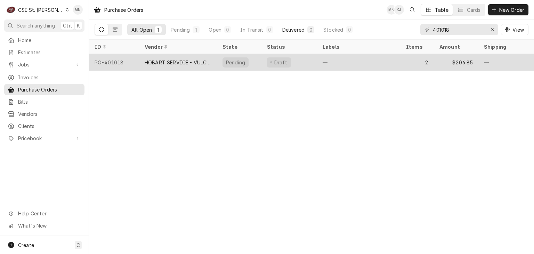
click at [181, 64] on div "HOBART SERVICE - VULCAN" at bounding box center [178, 62] width 78 height 17
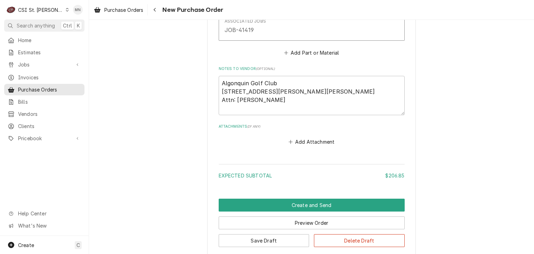
scroll to position [709, 0]
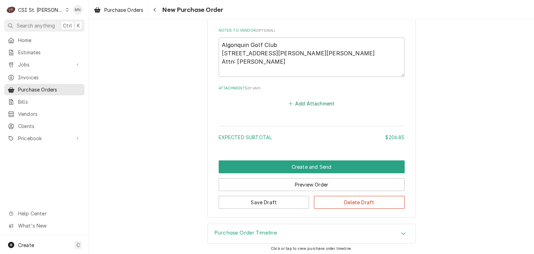
click at [303, 102] on button "Add Attachment" at bounding box center [311, 104] width 49 height 10
type textarea "x"
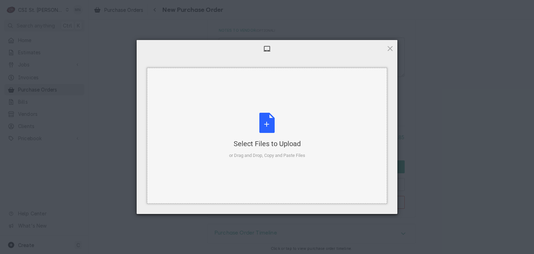
click at [267, 115] on div "Select Files to Upload or Drag and Drop, Copy and Paste Files" at bounding box center [267, 136] width 76 height 46
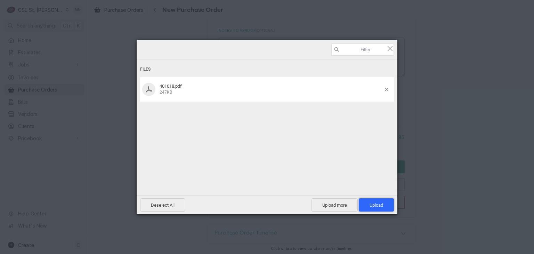
click at [372, 202] on span "Upload 1" at bounding box center [376, 204] width 14 height 5
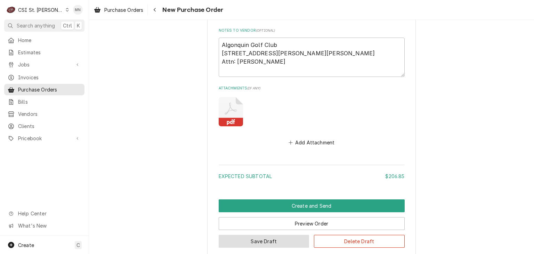
click at [281, 236] on button "Save Draft" at bounding box center [264, 241] width 91 height 13
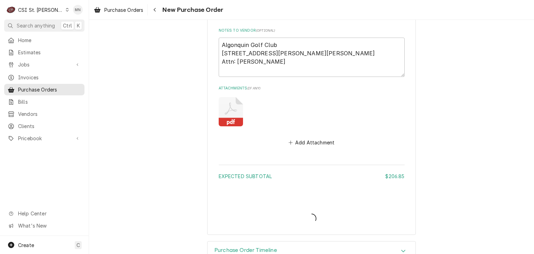
type textarea "x"
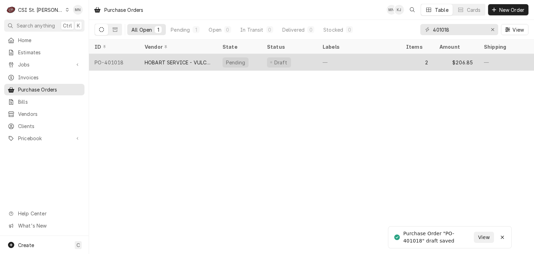
click at [154, 66] on div "HOBART SERVICE - VULCAN" at bounding box center [178, 62] width 78 height 17
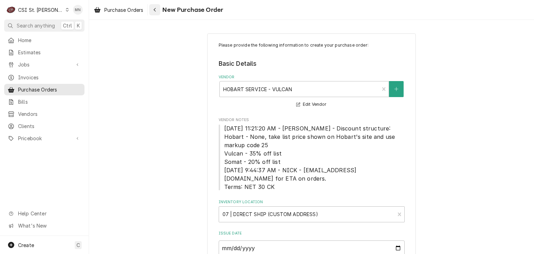
click at [156, 10] on icon "Navigate back" at bounding box center [154, 9] width 3 height 5
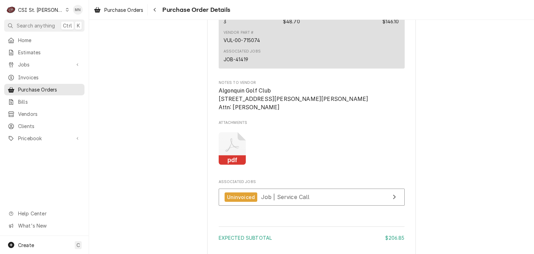
scroll to position [546, 0]
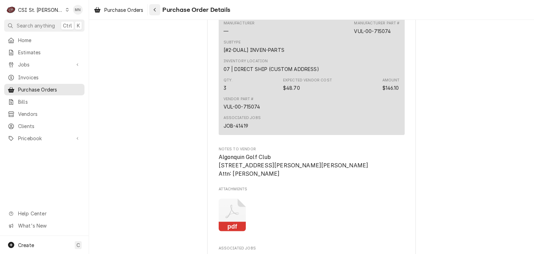
click at [156, 9] on icon "Navigate back" at bounding box center [155, 10] width 2 height 4
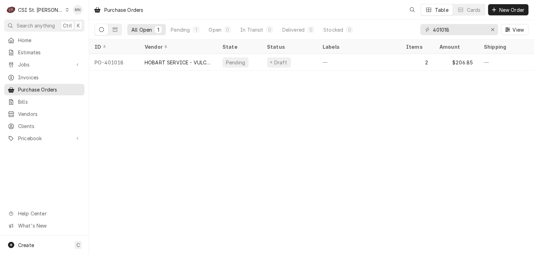
click at [36, 10] on div "CSI St. [PERSON_NAME]" at bounding box center [40, 9] width 45 height 7
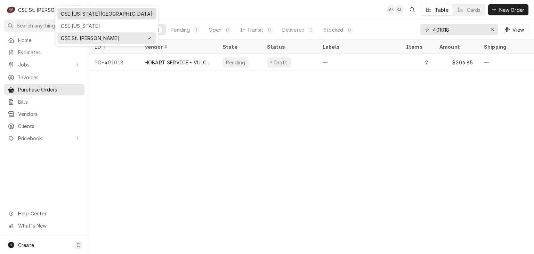
click at [71, 17] on div "CSI [US_STATE][GEOGRAPHIC_DATA]" at bounding box center [107, 13] width 92 height 7
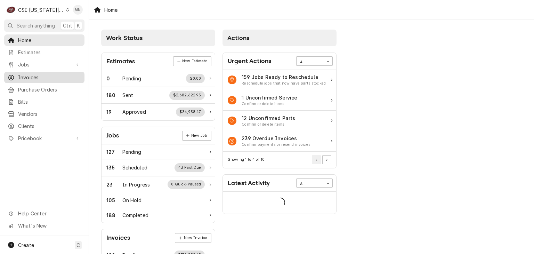
click at [38, 78] on span "Invoices" at bounding box center [49, 77] width 63 height 7
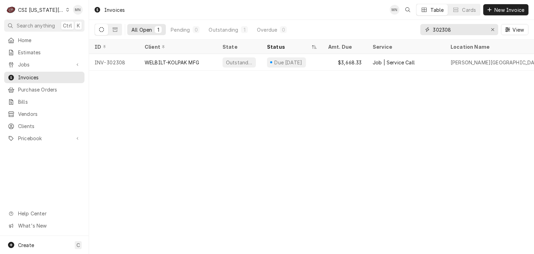
drag, startPoint x: 461, startPoint y: 33, endPoint x: 357, endPoint y: 31, distance: 103.2
click at [359, 31] on div "All Open 1 Pending 0 Outstanding 1 Overdue 0 302308 View" at bounding box center [312, 29] width 434 height 19
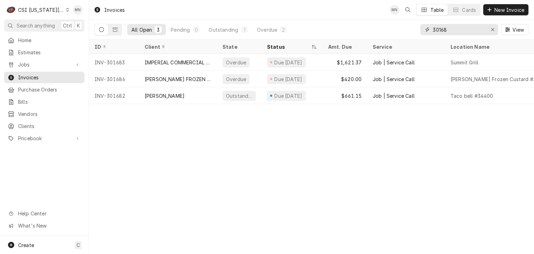
drag, startPoint x: 452, startPoint y: 27, endPoint x: 368, endPoint y: 28, distance: 83.8
click at [368, 28] on div "All Open 3 Pending 0 Outstanding 1 Overdue 2 30168 View" at bounding box center [312, 29] width 434 height 19
type input "301168"
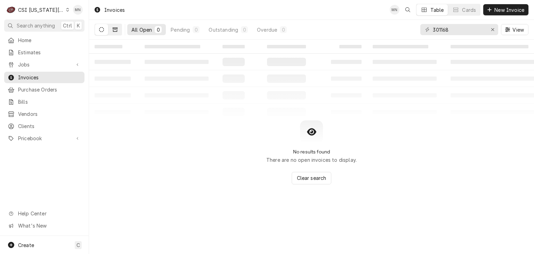
click at [115, 30] on icon "Dynamic Content Wrapper" at bounding box center [115, 29] width 5 height 5
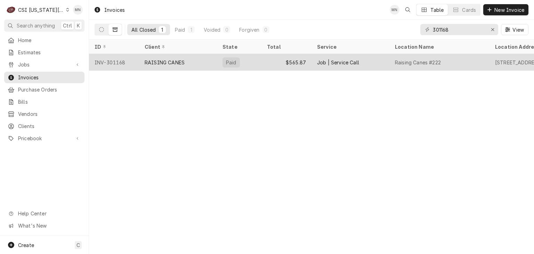
click at [117, 61] on div "INV-301168" at bounding box center [114, 62] width 50 height 17
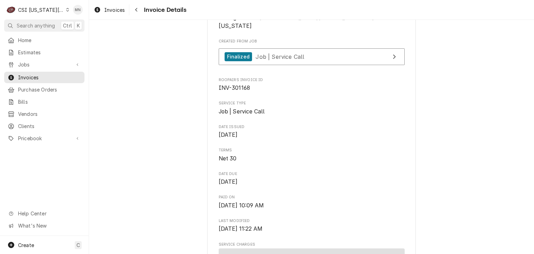
scroll to position [174, 0]
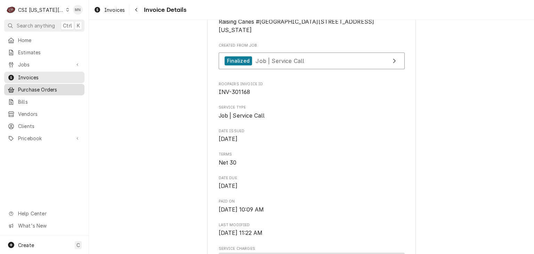
click at [38, 87] on span "Purchase Orders" at bounding box center [49, 89] width 63 height 7
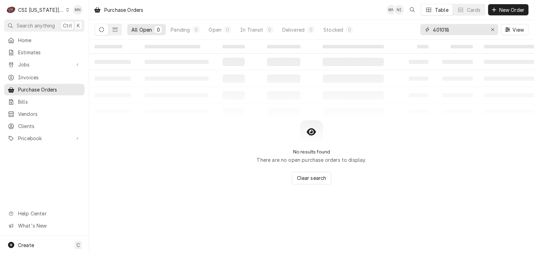
drag, startPoint x: 459, startPoint y: 26, endPoint x: 365, endPoint y: 30, distance: 94.6
click at [365, 30] on div "All Open 0 Pending 0 Open 0 In Transit 0 Delivered 0 Stocked 0 401018 View" at bounding box center [312, 29] width 434 height 19
type input "301168"
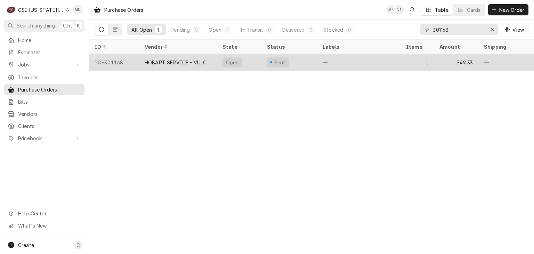
click at [187, 63] on div "HOBART SERVICE - VULCAN" at bounding box center [178, 62] width 67 height 7
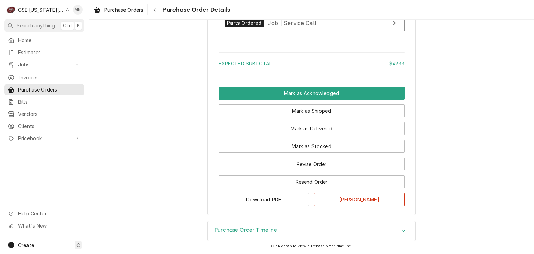
scroll to position [583, 0]
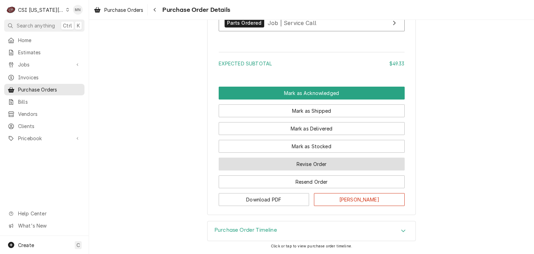
click at [310, 164] on button "Revise Order" at bounding box center [312, 163] width 186 height 13
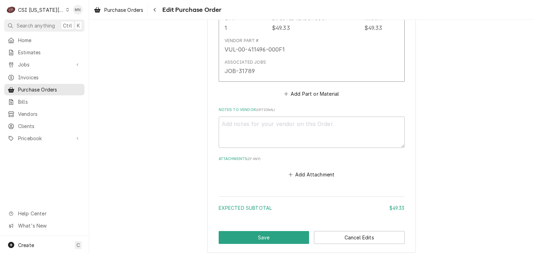
scroll to position [421, 0]
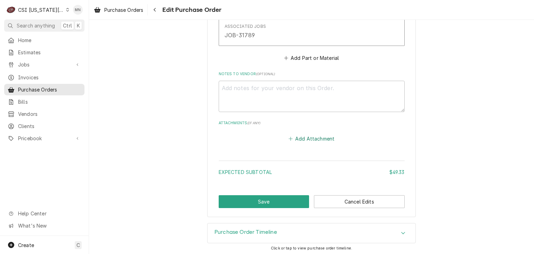
click at [307, 140] on button "Add Attachment" at bounding box center [311, 138] width 49 height 10
type textarea "x"
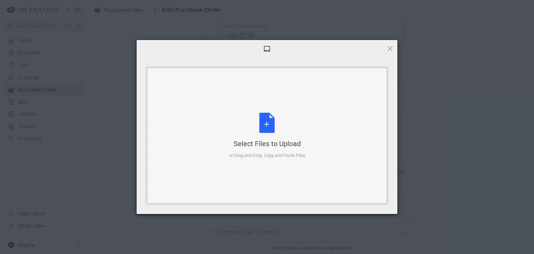
click at [275, 137] on div "Select Files to Upload or Drag and Drop, Copy and Paste Files" at bounding box center [267, 136] width 76 height 46
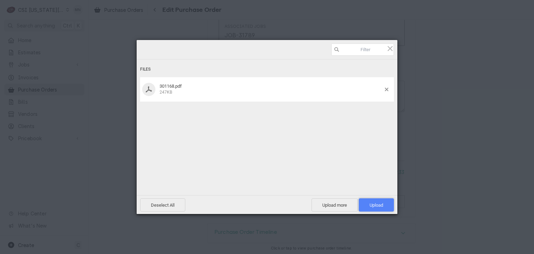
click at [381, 203] on span "Upload 1" at bounding box center [376, 204] width 14 height 5
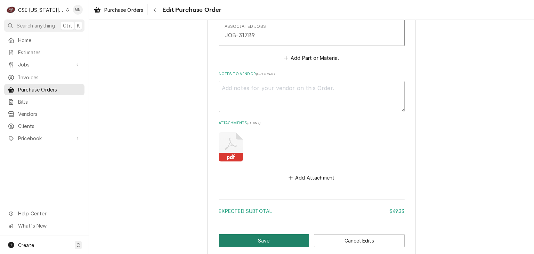
click at [268, 239] on button "Save" at bounding box center [264, 240] width 91 height 13
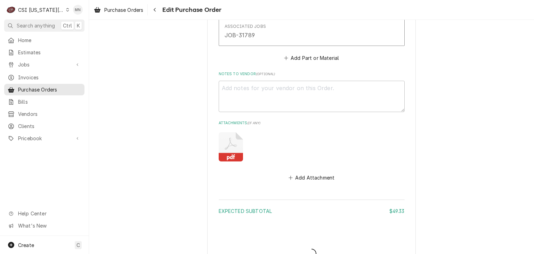
type textarea "x"
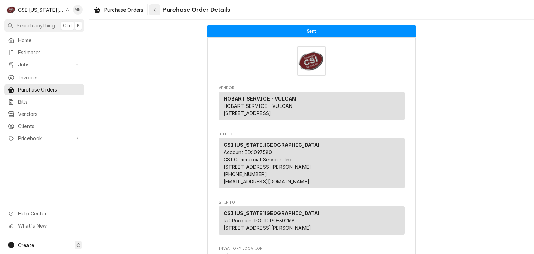
click at [156, 10] on icon "Navigate back" at bounding box center [154, 9] width 3 height 5
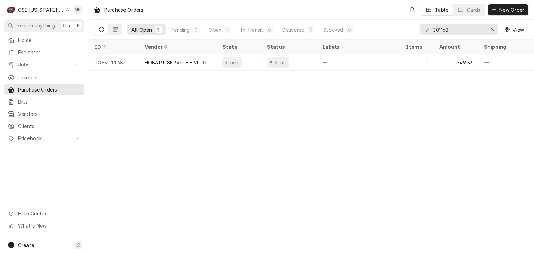
click at [42, 9] on div "CSI [US_STATE][GEOGRAPHIC_DATA]" at bounding box center [41, 9] width 46 height 7
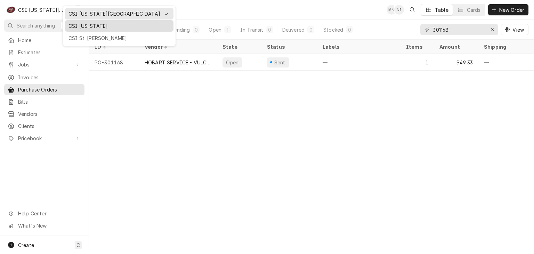
click at [75, 24] on div "CSI Kentucky" at bounding box center [118, 25] width 101 height 7
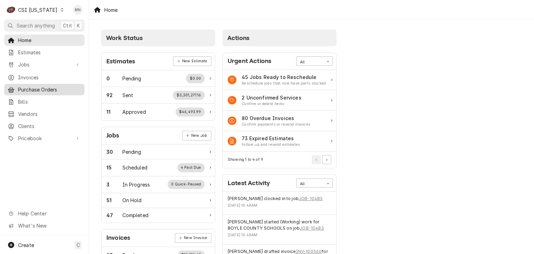
click at [37, 86] on span "Purchase Orders" at bounding box center [49, 89] width 63 height 7
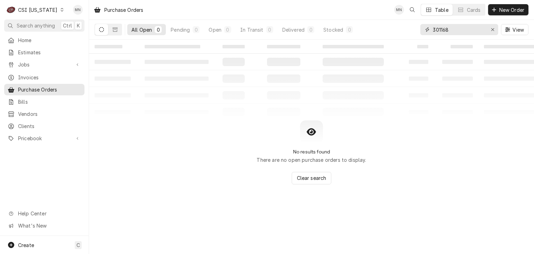
drag, startPoint x: 469, startPoint y: 27, endPoint x: 413, endPoint y: 25, distance: 55.6
click at [415, 25] on div "All Open 0 Pending 0 Open 0 In Transit 0 Delivered 0 Stocked 0 301168 View" at bounding box center [312, 29] width 434 height 19
type input "100289"
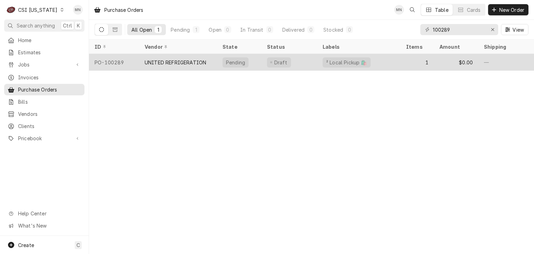
click at [189, 63] on div "UNITED REFRIGERATION" at bounding box center [176, 62] width 62 height 7
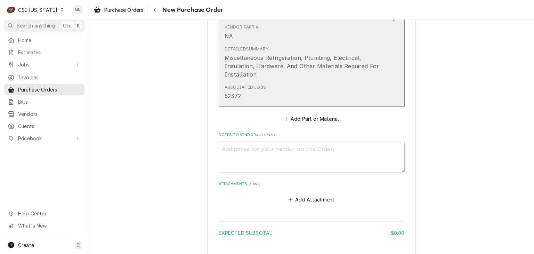
scroll to position [452, 0]
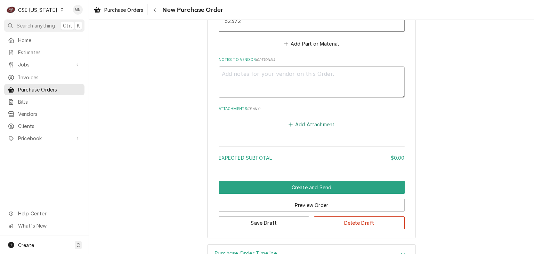
click at [296, 120] on button "Add Attachment" at bounding box center [311, 124] width 49 height 10
type textarea "x"
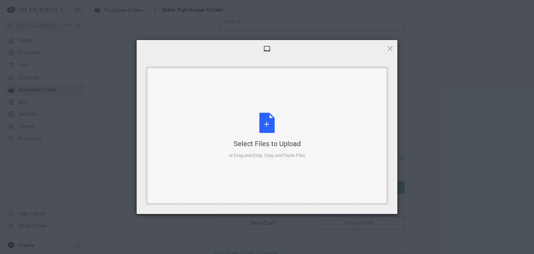
click at [258, 131] on div "Select Files to Upload or Drag and Drop, Copy and Paste Files" at bounding box center [267, 136] width 76 height 46
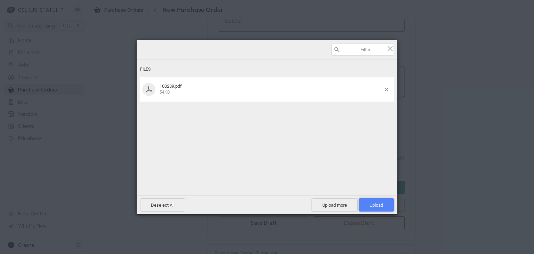
click at [383, 202] on span "Upload 1" at bounding box center [376, 204] width 35 height 13
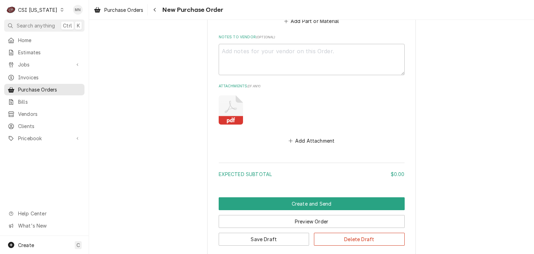
scroll to position [487, 0]
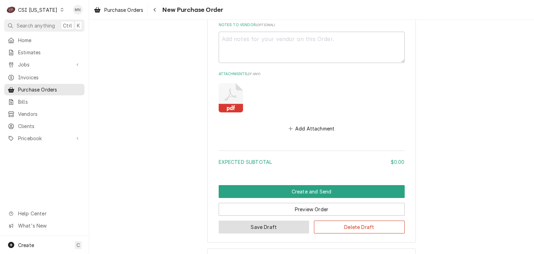
click at [271, 223] on button "Save Draft" at bounding box center [264, 226] width 91 height 13
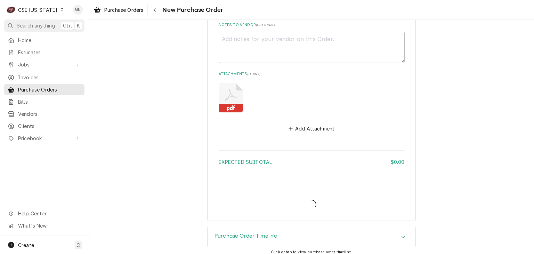
type textarea "x"
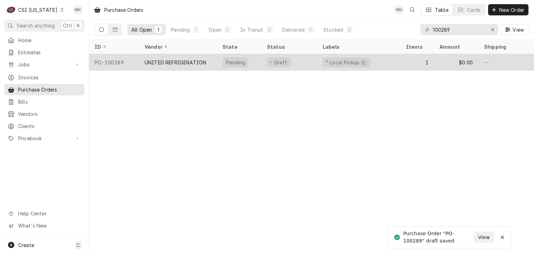
click at [158, 59] on div "UNITED REFRIGERATION" at bounding box center [176, 62] width 62 height 7
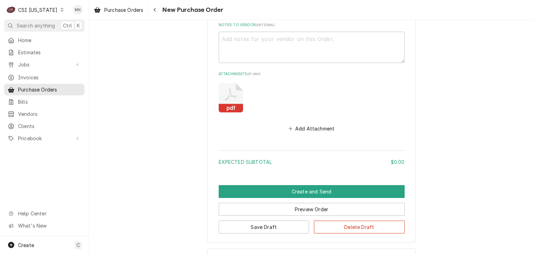
scroll to position [512, 0]
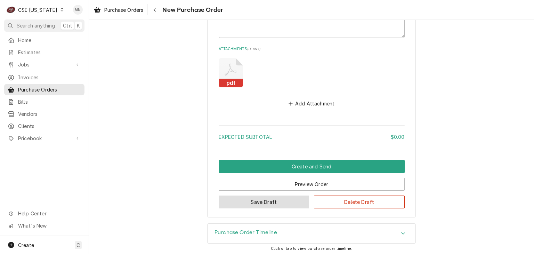
click at [284, 201] on button "Save Draft" at bounding box center [264, 201] width 91 height 13
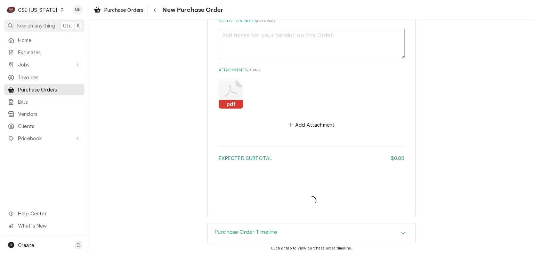
type textarea "x"
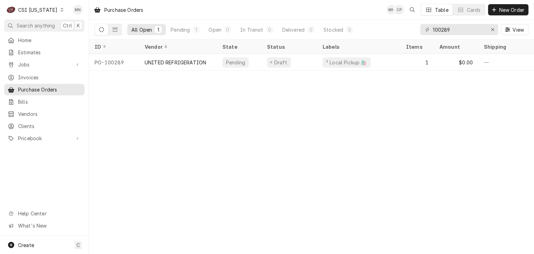
click at [39, 9] on div "CSI [US_STATE]" at bounding box center [37, 9] width 39 height 7
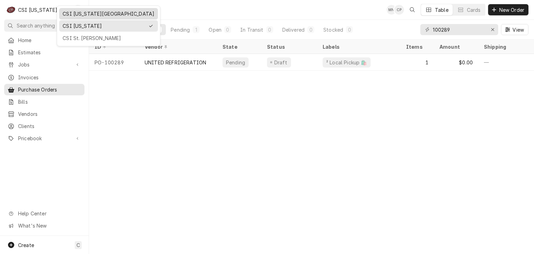
click at [74, 15] on div "CSI Kansas City" at bounding box center [109, 13] width 92 height 7
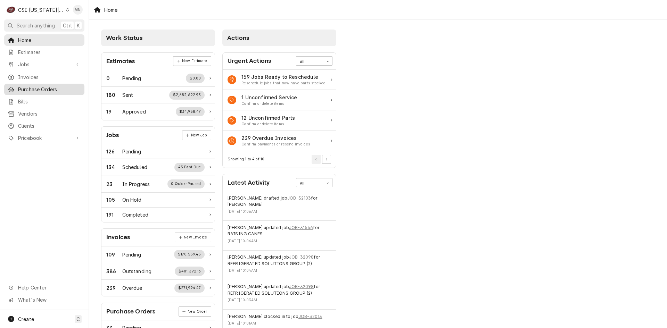
click at [36, 88] on span "Purchase Orders" at bounding box center [49, 89] width 63 height 7
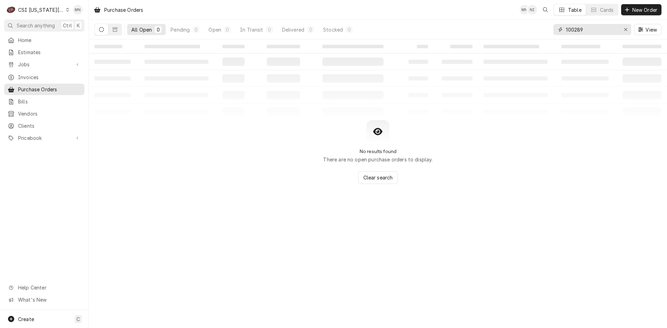
drag, startPoint x: 588, startPoint y: 30, endPoint x: 479, endPoint y: 32, distance: 109.1
click at [487, 32] on div "All Open 0 Pending 0 Open 0 In Transit 0 Delivered 0 Stocked 0 100289 View" at bounding box center [378, 29] width 567 height 19
type input "3"
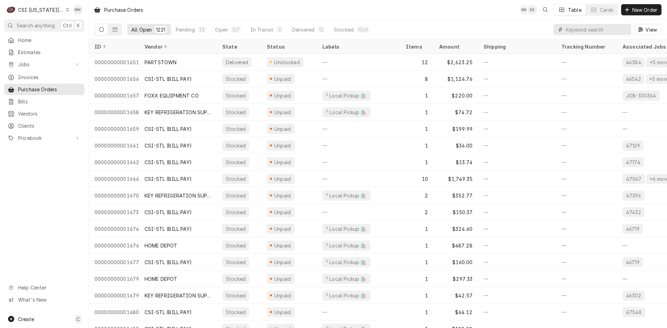
click at [587, 29] on input "Dynamic Content Wrapper" at bounding box center [597, 29] width 62 height 11
type input "301220"
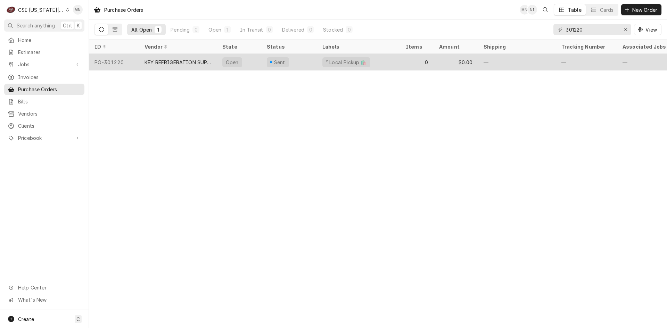
click at [123, 56] on div "PO-301220" at bounding box center [114, 62] width 50 height 17
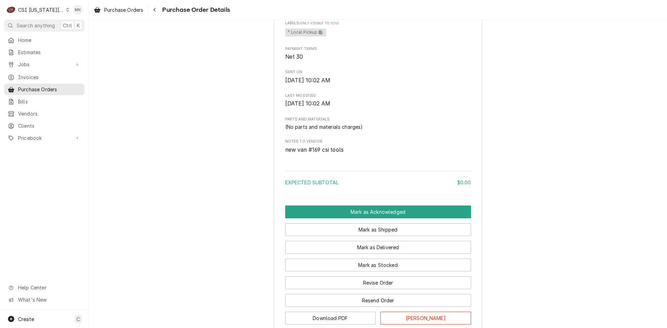
scroll to position [385, 0]
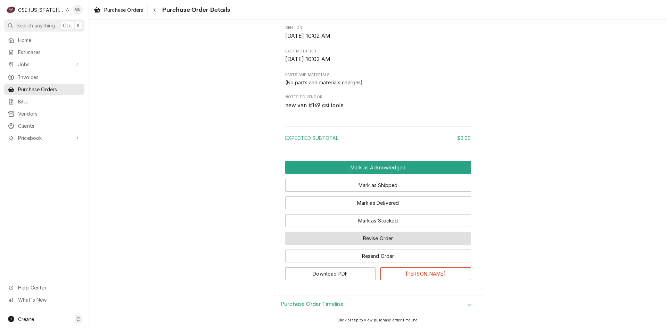
click at [368, 235] on button "Revise Order" at bounding box center [378, 238] width 186 height 13
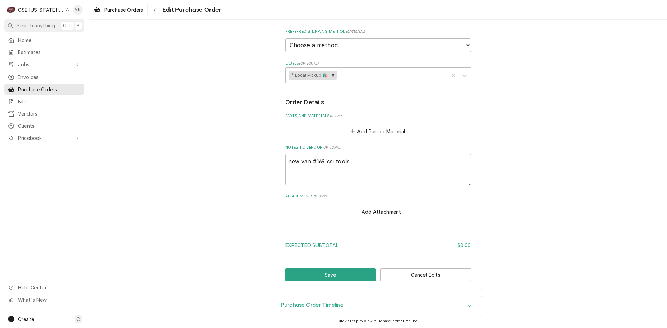
scroll to position [210, 0]
click at [377, 208] on button "Add Attachment" at bounding box center [378, 211] width 49 height 10
type textarea "x"
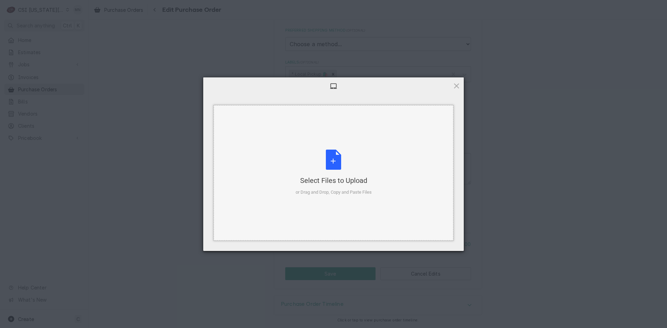
click at [337, 155] on div "Select Files to Upload or Drag and Drop, Copy and Paste Files" at bounding box center [334, 173] width 76 height 46
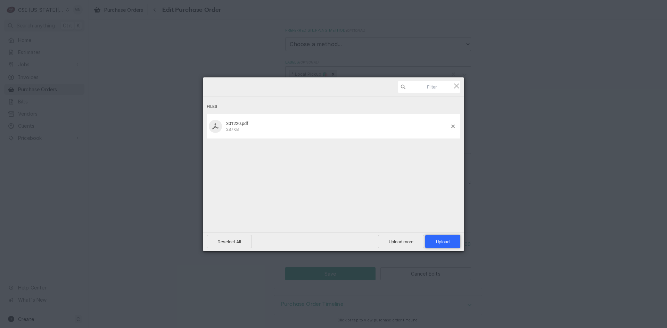
drag, startPoint x: 446, startPoint y: 240, endPoint x: 449, endPoint y: 238, distance: 3.7
click at [446, 240] on span "Upload 1" at bounding box center [443, 241] width 14 height 5
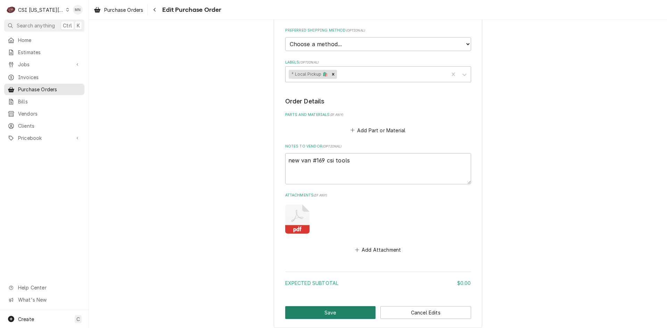
click at [336, 311] on button "Save" at bounding box center [330, 313] width 91 height 13
type textarea "x"
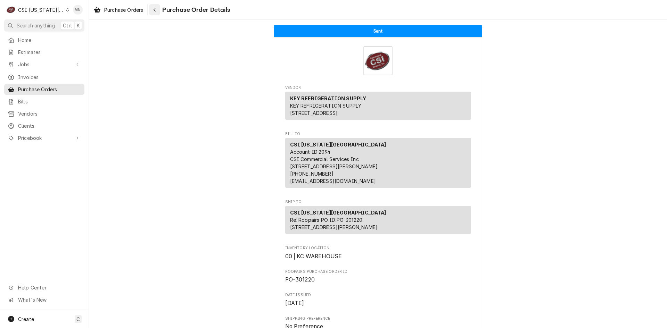
click at [158, 11] on div "Navigate back" at bounding box center [154, 9] width 7 height 7
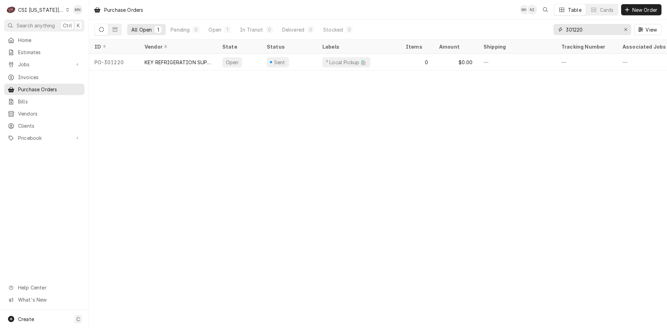
drag, startPoint x: 595, startPoint y: 31, endPoint x: 513, endPoint y: 29, distance: 81.7
click at [514, 29] on div "All Open 1 Pending 0 Open 1 In Transit 0 Delivered 0 Stocked 0 301220 View" at bounding box center [378, 29] width 567 height 19
type input "301167"
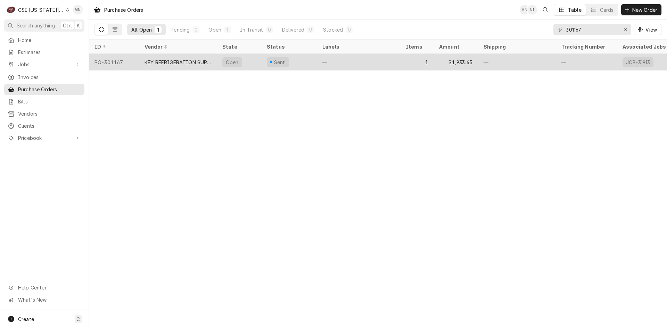
click at [185, 61] on div "KEY REFRIGERATION SUPPLY" at bounding box center [178, 62] width 67 height 7
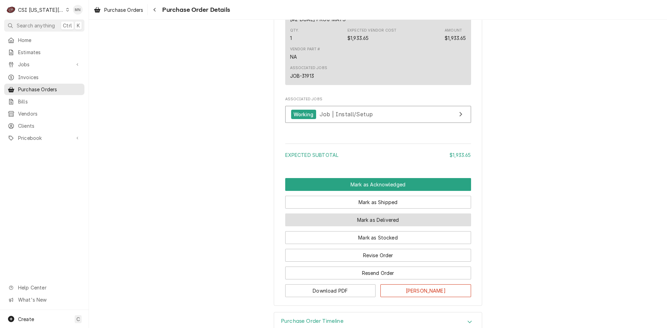
scroll to position [452, 0]
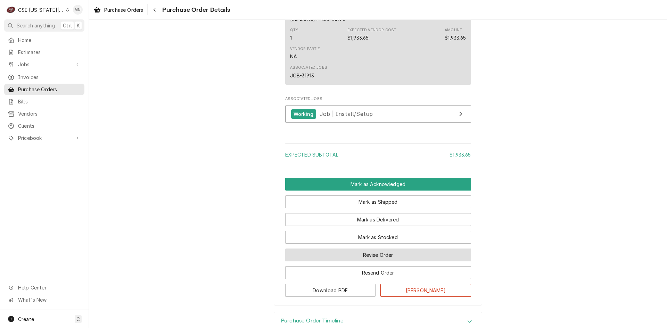
click at [398, 262] on button "Revise Order" at bounding box center [378, 255] width 186 height 13
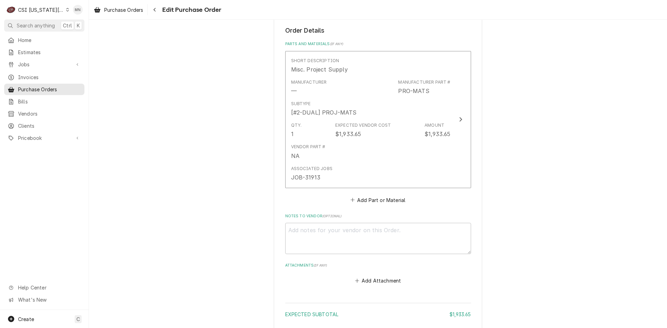
scroll to position [350, 0]
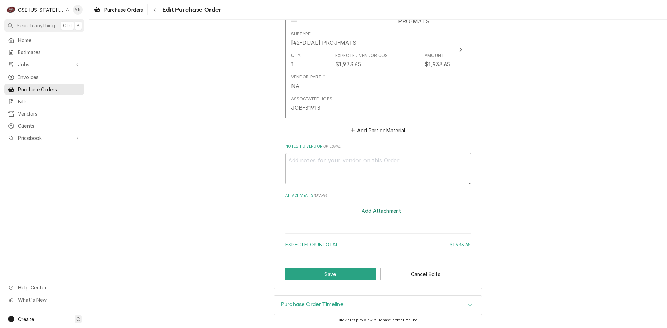
click at [383, 213] on button "Add Attachment" at bounding box center [378, 211] width 49 height 10
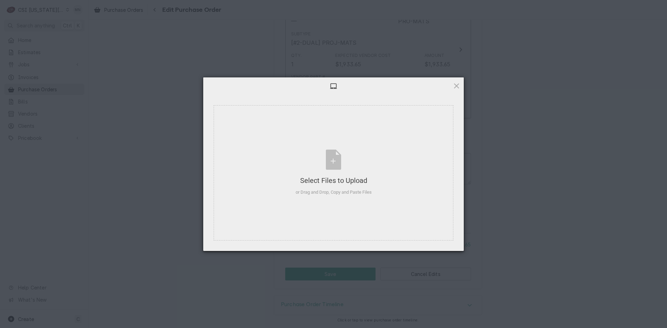
type textarea "x"
click at [337, 182] on div "Select Files to Upload" at bounding box center [334, 181] width 76 height 10
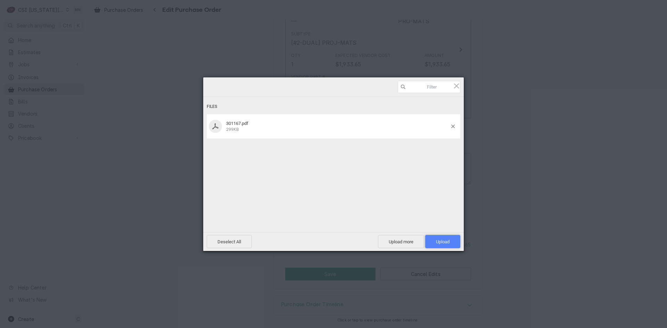
click at [451, 237] on span "Upload 1" at bounding box center [442, 241] width 35 height 13
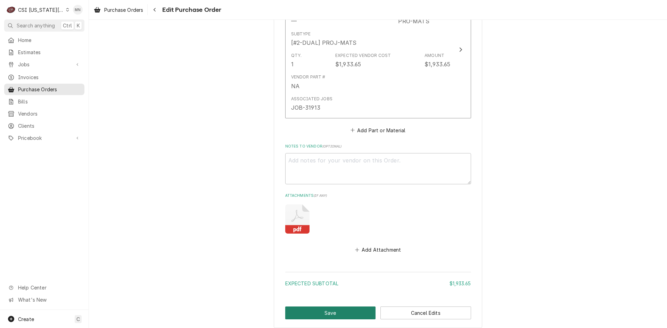
click at [348, 309] on button "Save" at bounding box center [330, 313] width 91 height 13
type textarea "x"
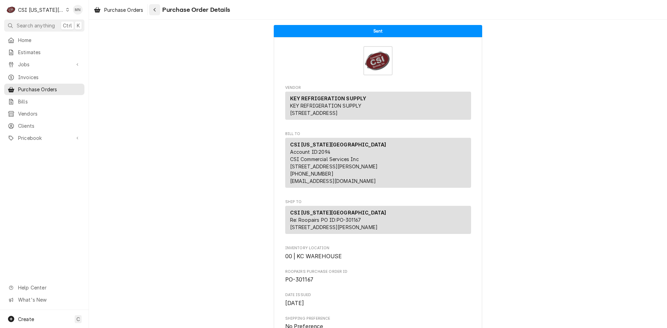
click at [158, 10] on div "Navigate back" at bounding box center [154, 9] width 7 height 7
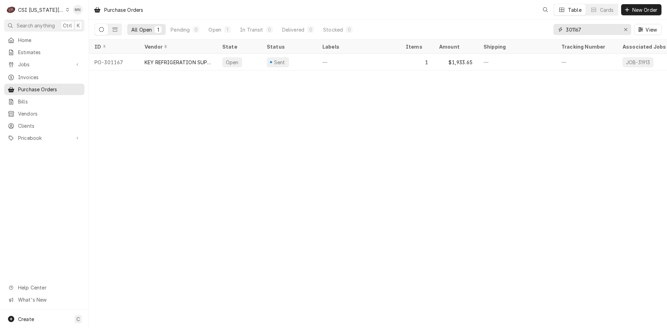
drag, startPoint x: 593, startPoint y: 31, endPoint x: 483, endPoint y: 26, distance: 109.9
click at [483, 26] on div "All Open 1 Pending 0 Open 1 In Transit 0 Delivered 0 Stocked 0 301167 View" at bounding box center [378, 29] width 567 height 19
type input "301221"
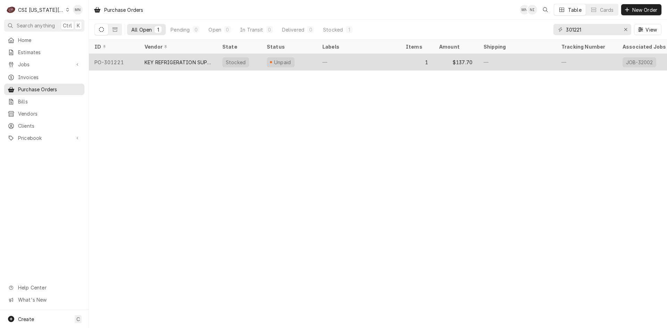
click at [161, 62] on div "KEY REFRIGERATION SUPPLY" at bounding box center [178, 62] width 67 height 7
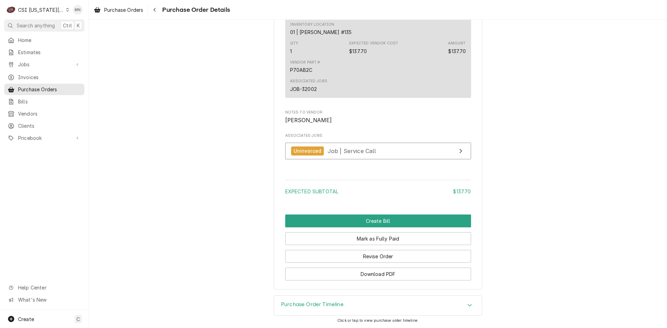
scroll to position [567, 0]
click at [365, 257] on button "Revise Order" at bounding box center [378, 256] width 186 height 13
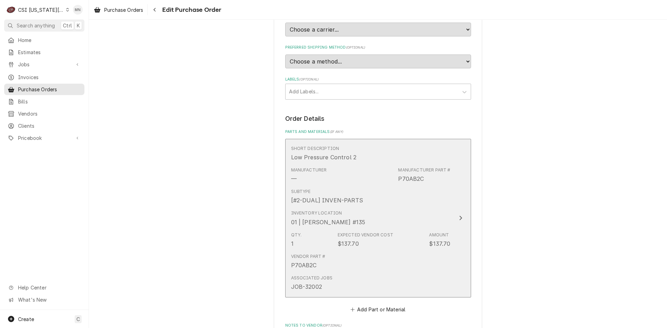
scroll to position [388, 0]
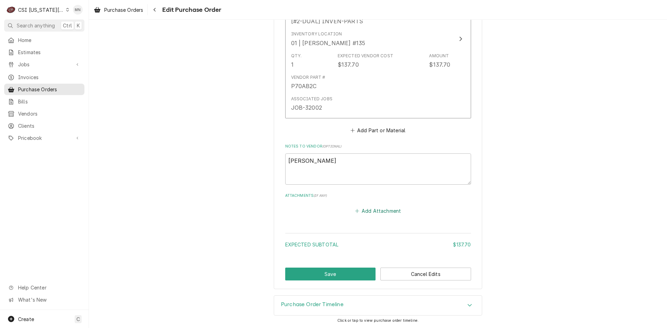
click at [366, 212] on button "Add Attachment" at bounding box center [378, 211] width 49 height 10
type textarea "x"
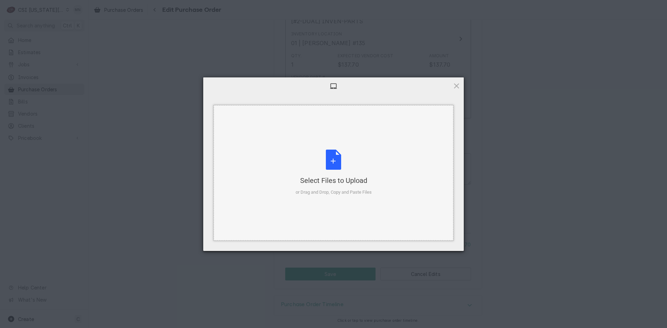
click at [335, 170] on div "Select Files to Upload or Drag and Drop, Copy and Paste Files" at bounding box center [334, 173] width 76 height 46
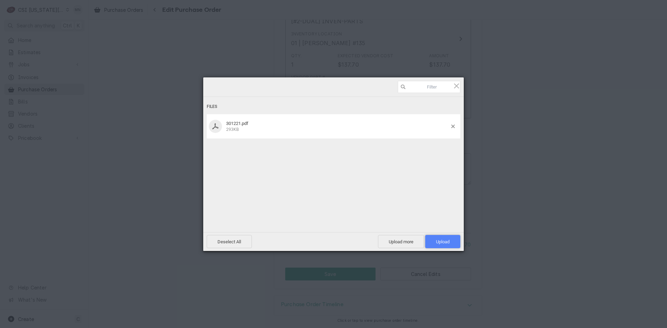
click at [443, 240] on span "Upload 1" at bounding box center [443, 241] width 14 height 5
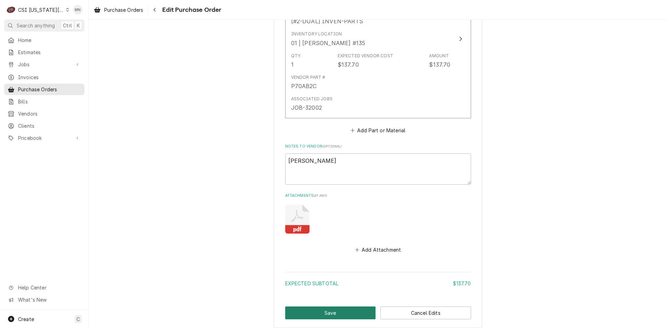
click at [326, 311] on button "Save" at bounding box center [330, 313] width 91 height 13
type textarea "x"
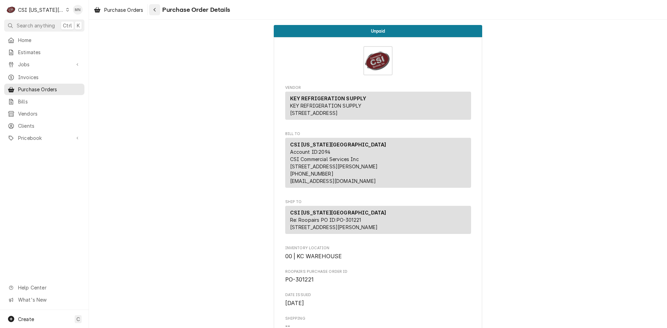
click at [155, 11] on icon "Navigate back" at bounding box center [154, 9] width 3 height 5
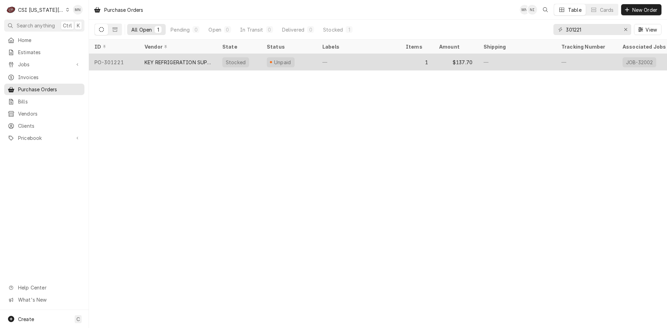
click at [184, 60] on div "KEY REFRIGERATION SUPPLY" at bounding box center [178, 62] width 67 height 7
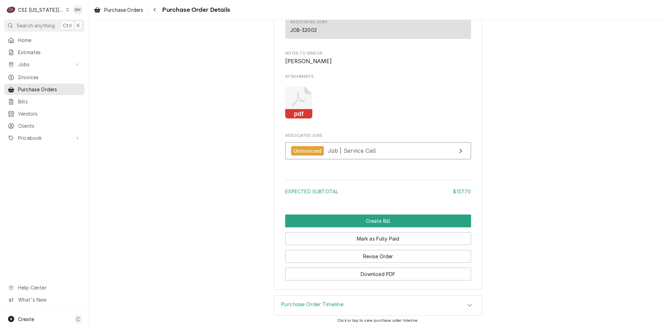
scroll to position [626, 0]
click at [156, 11] on icon "Navigate back" at bounding box center [154, 9] width 3 height 5
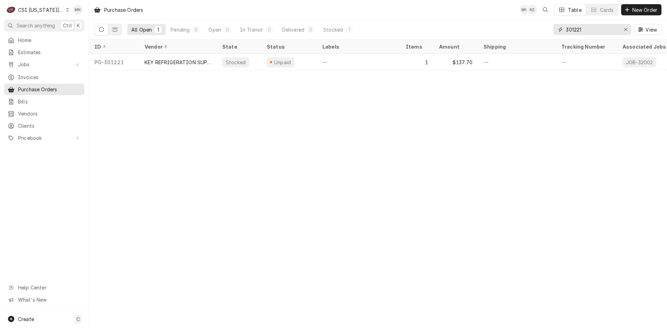
drag, startPoint x: 590, startPoint y: 30, endPoint x: 499, endPoint y: 30, distance: 90.7
click at [477, 27] on div "All Open 1 Pending 0 Open 0 In Transit 0 Delivered 0 Stocked 1 301221 View" at bounding box center [378, 29] width 567 height 19
type input "301218"
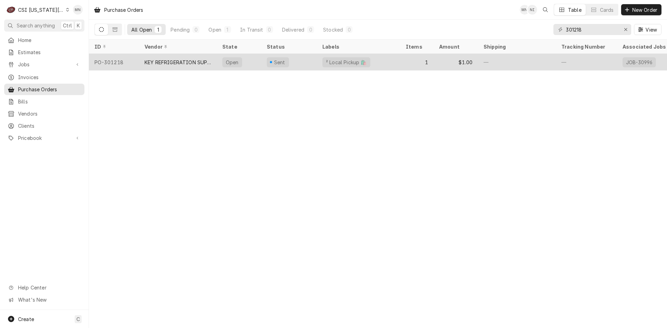
click at [173, 60] on div "KEY REFRIGERATION SUPPLY" at bounding box center [178, 62] width 67 height 7
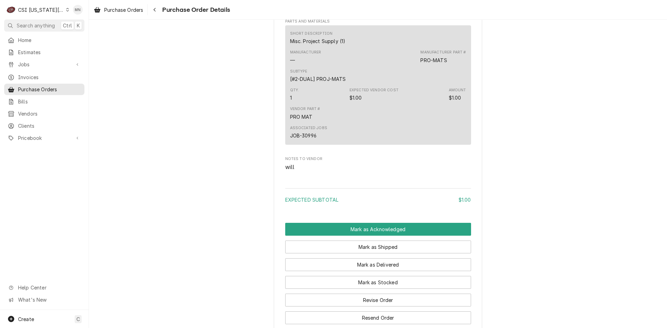
scroll to position [501, 0]
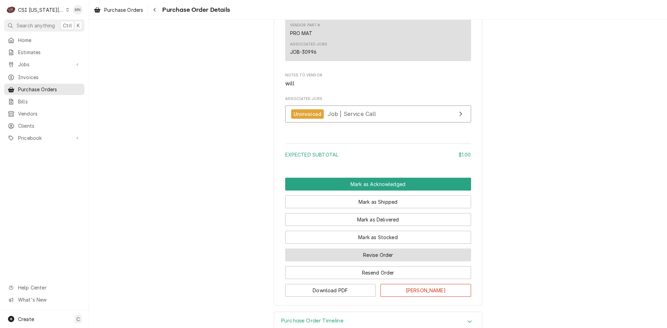
click at [398, 262] on button "Revise Order" at bounding box center [378, 255] width 186 height 13
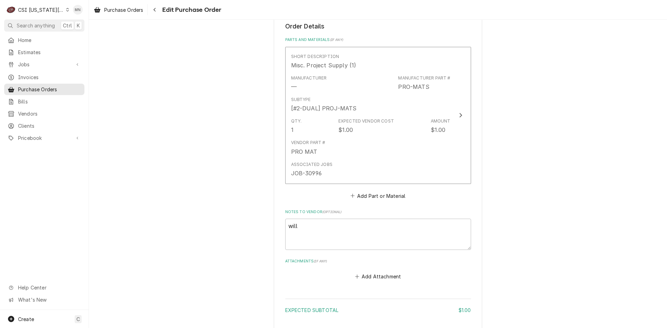
scroll to position [350, 0]
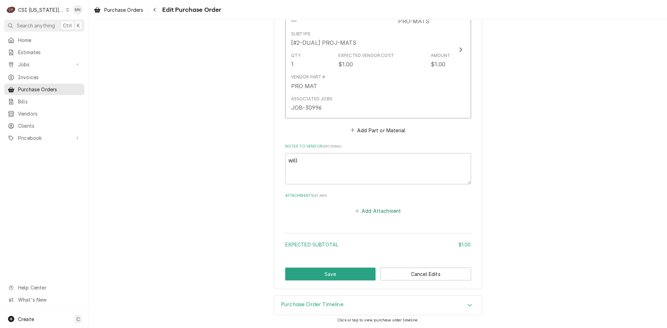
click at [370, 213] on button "Add Attachment" at bounding box center [378, 211] width 49 height 10
type textarea "x"
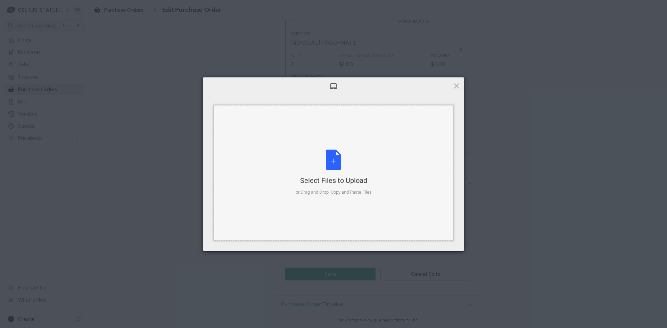
click at [347, 179] on div "Select Files to Upload" at bounding box center [334, 181] width 76 height 10
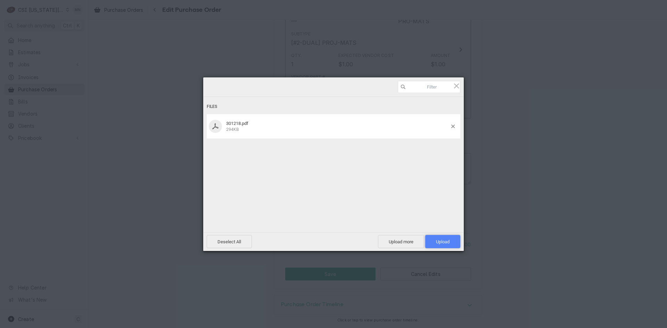
click at [445, 239] on span "Upload 1" at bounding box center [442, 241] width 35 height 13
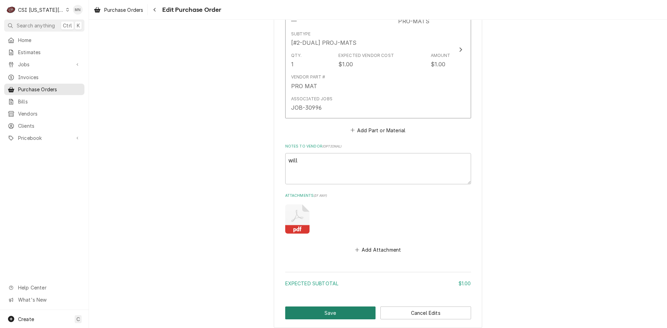
click at [341, 314] on button "Save" at bounding box center [330, 313] width 91 height 13
type textarea "x"
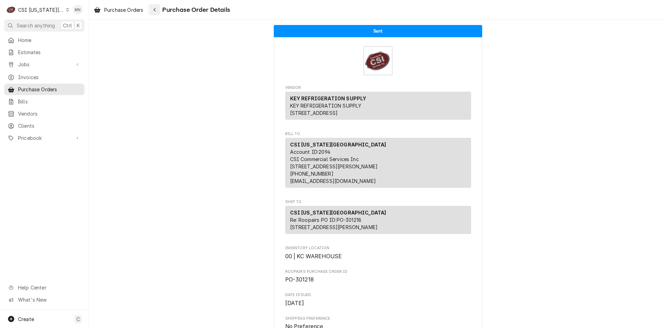
click at [156, 12] on div "Navigate back" at bounding box center [154, 9] width 7 height 7
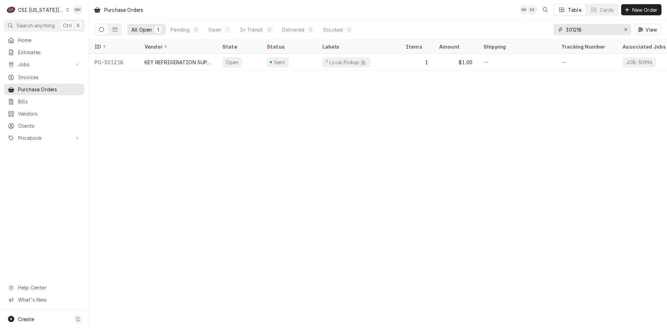
drag, startPoint x: 588, startPoint y: 32, endPoint x: 485, endPoint y: 23, distance: 104.3
click at [485, 23] on div "All Open 1 Pending 0 Open 1 In Transit 0 Delivered 0 Stocked 0 301218 View" at bounding box center [378, 29] width 567 height 19
type input "301199"
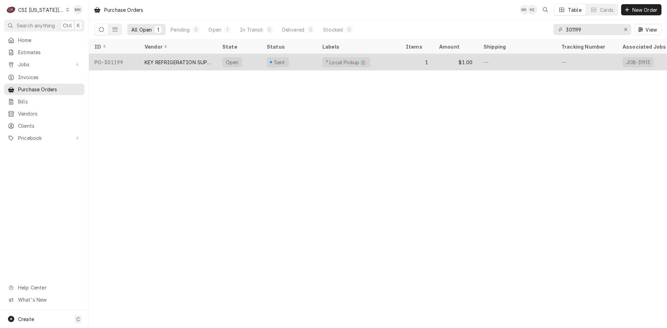
click at [180, 62] on div "KEY REFRIGERATION SUPPLY" at bounding box center [178, 62] width 67 height 7
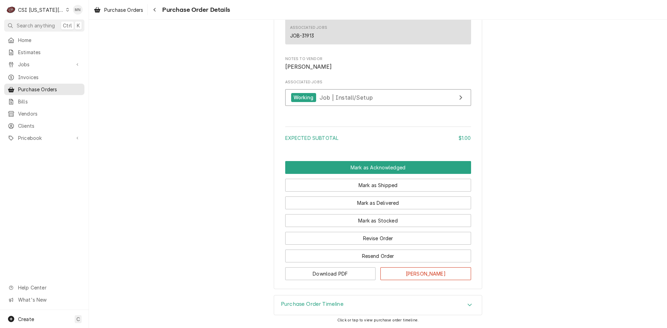
scroll to position [587, 0]
click at [388, 236] on button "Revise Order" at bounding box center [378, 238] width 186 height 13
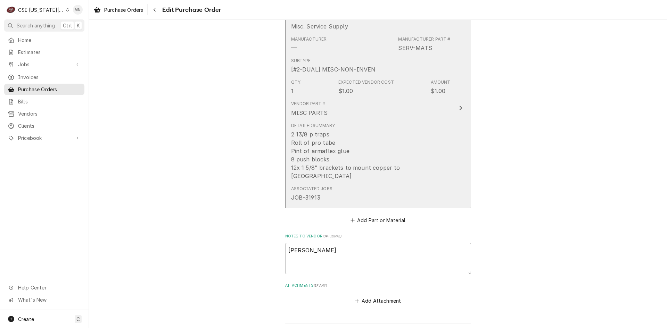
scroll to position [405, 0]
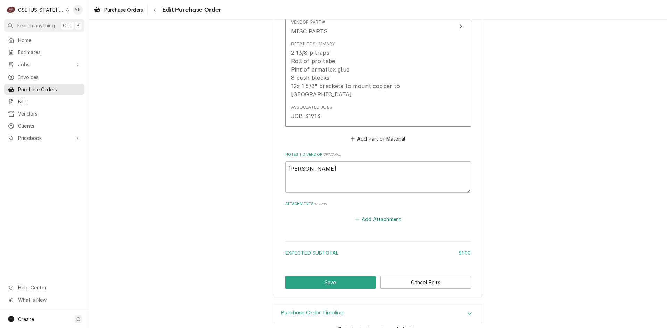
click at [380, 215] on button "Add Attachment" at bounding box center [378, 220] width 49 height 10
type textarea "x"
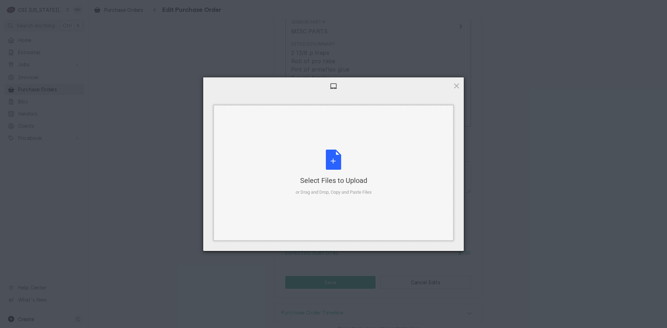
click at [324, 163] on div "Select Files to Upload or Drag and Drop, Copy and Paste Files" at bounding box center [334, 173] width 76 height 46
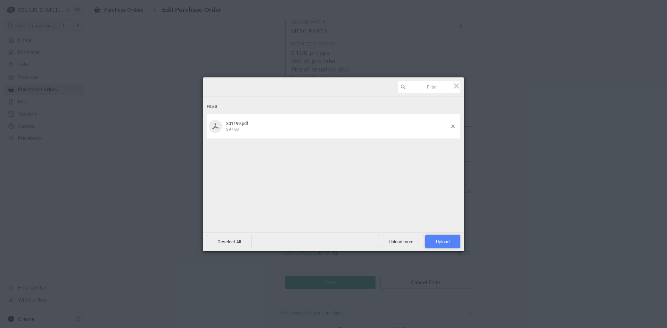
click at [441, 241] on span "Upload 1" at bounding box center [443, 241] width 14 height 5
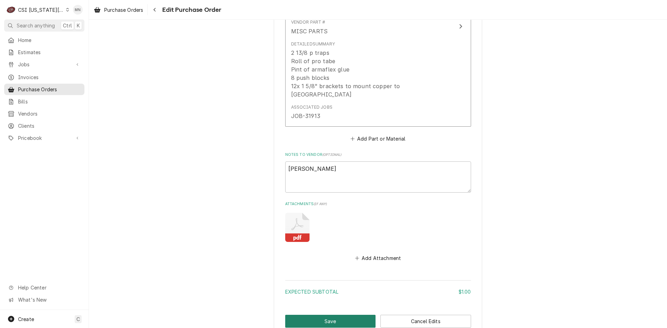
click at [328, 315] on button "Save" at bounding box center [330, 321] width 91 height 13
type textarea "x"
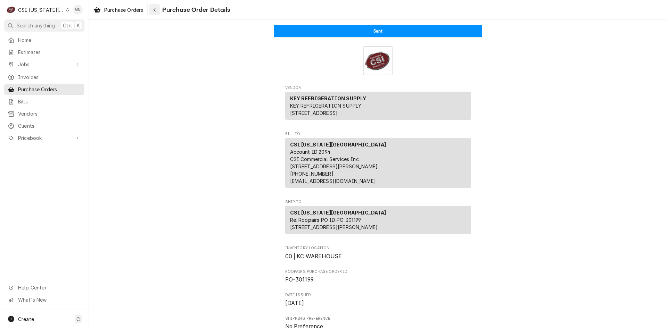
click at [156, 10] on icon "Navigate back" at bounding box center [154, 9] width 3 height 5
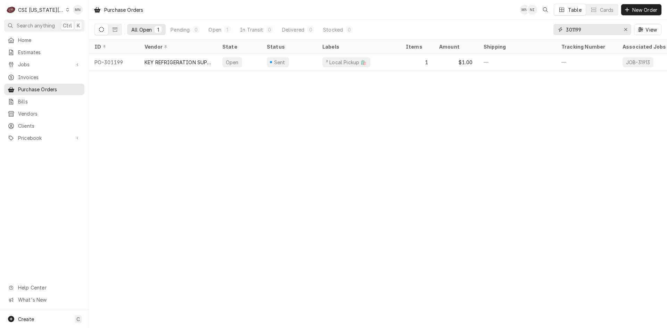
drag, startPoint x: 599, startPoint y: 31, endPoint x: 501, endPoint y: 32, distance: 98.0
click at [502, 32] on div "All Open 1 Pending 0 Open 1 In Transit 0 Delivered 0 Stocked 0 301199 View" at bounding box center [378, 29] width 567 height 19
type input "301224"
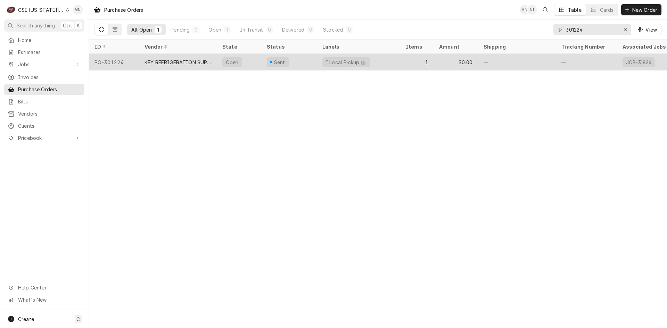
click at [184, 64] on div "KEY REFRIGERATION SUPPLY" at bounding box center [178, 62] width 78 height 17
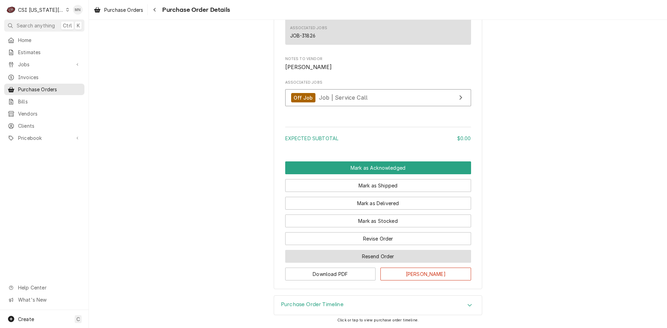
scroll to position [539, 0]
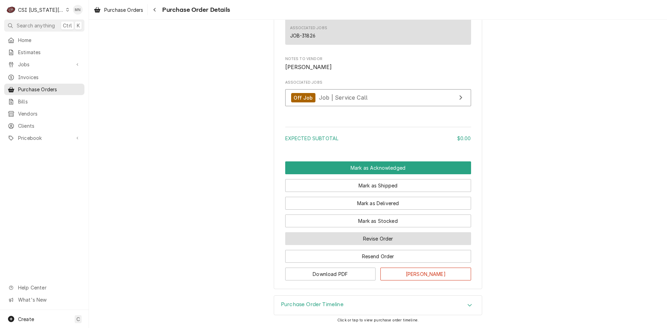
click at [374, 238] on button "Revise Order" at bounding box center [378, 239] width 186 height 13
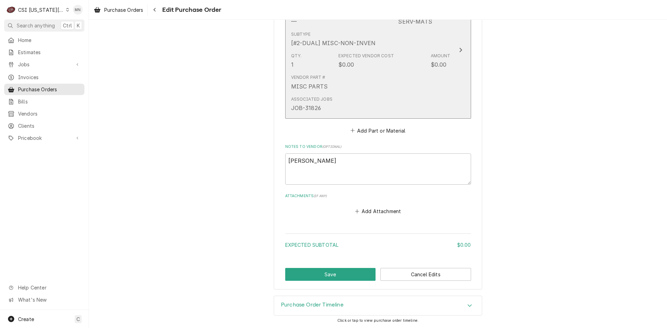
scroll to position [350, 0]
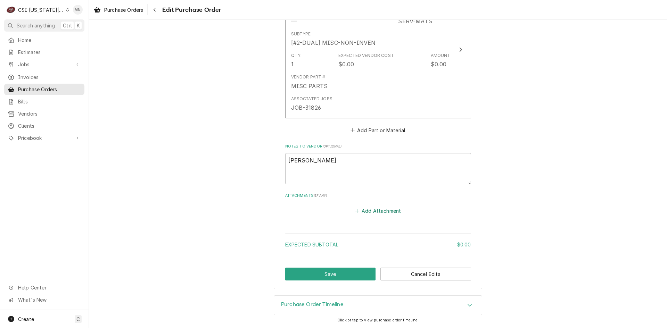
click at [372, 210] on button "Add Attachment" at bounding box center [378, 211] width 49 height 10
type textarea "x"
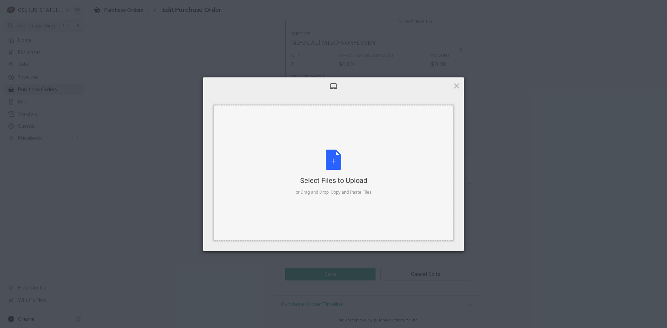
click at [338, 178] on div "Select Files to Upload" at bounding box center [334, 181] width 76 height 10
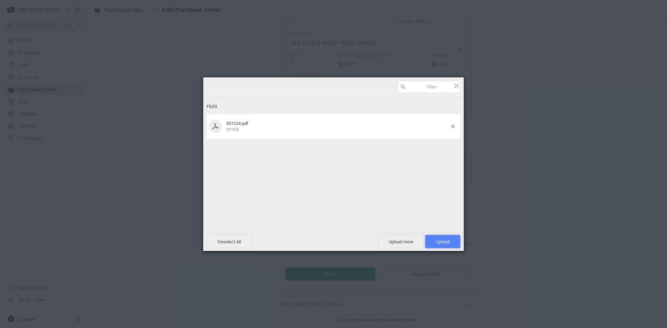
click at [448, 238] on span "Upload 1" at bounding box center [442, 241] width 35 height 13
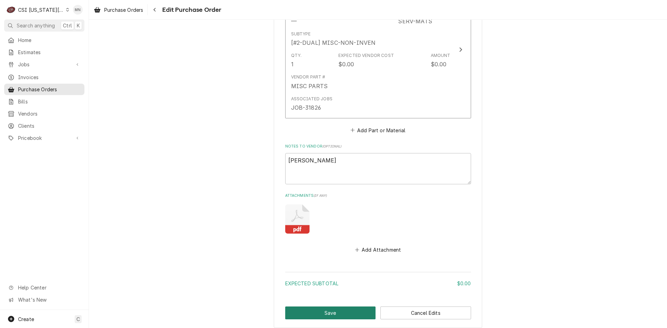
click at [339, 313] on button "Save" at bounding box center [330, 313] width 91 height 13
type textarea "x"
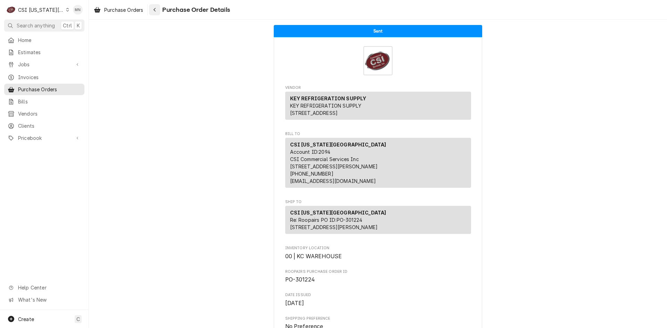
click at [156, 13] on button "Navigate back" at bounding box center [154, 9] width 11 height 11
